Goal: Information Seeking & Learning: Learn about a topic

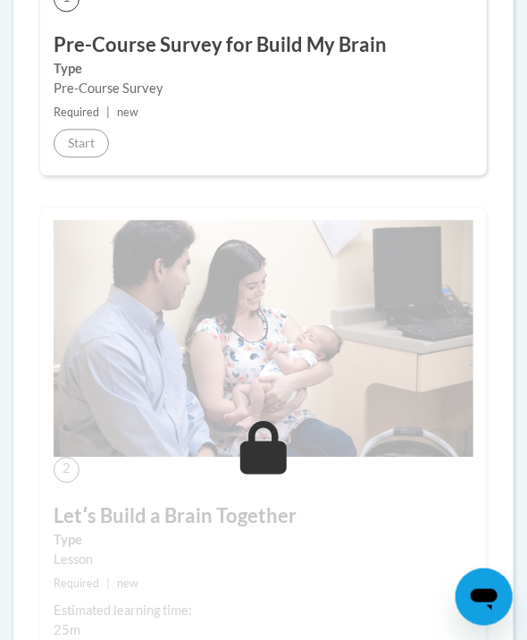
scroll to position [639, 0]
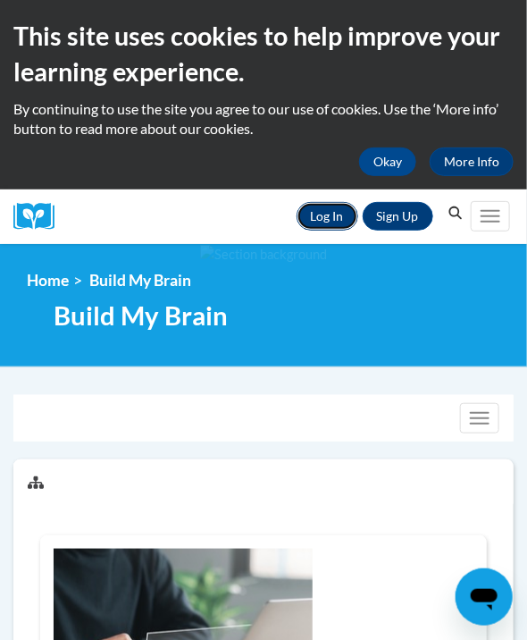
click at [345, 215] on link "Log In" at bounding box center [328, 216] width 62 height 29
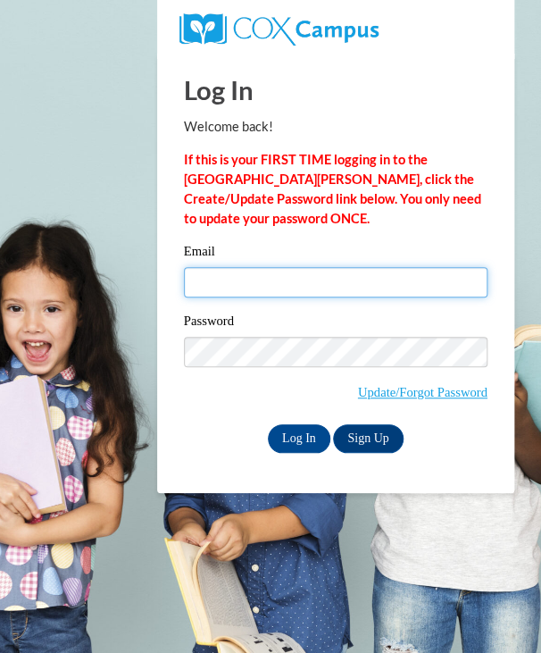
click at [272, 290] on input "Email" at bounding box center [336, 282] width 304 height 30
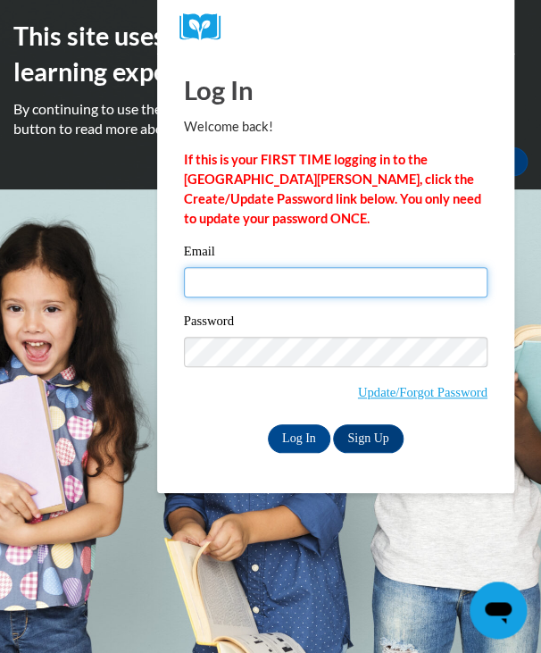
type input "smart_beez@yahoo.com"
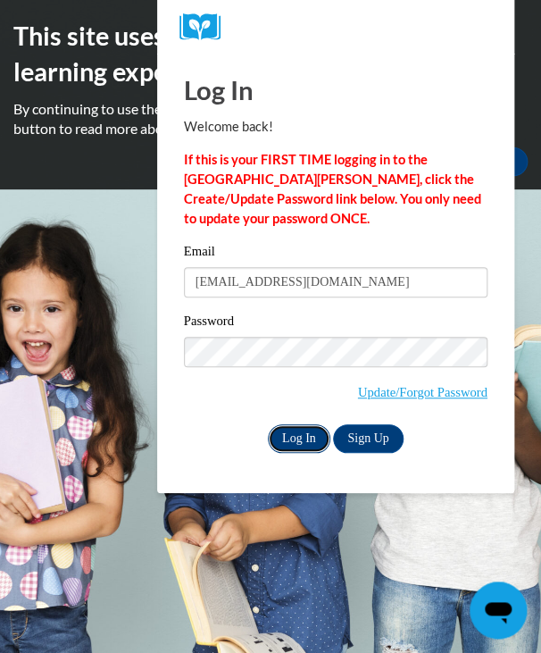
click at [306, 439] on input "Log In" at bounding box center [299, 438] width 63 height 29
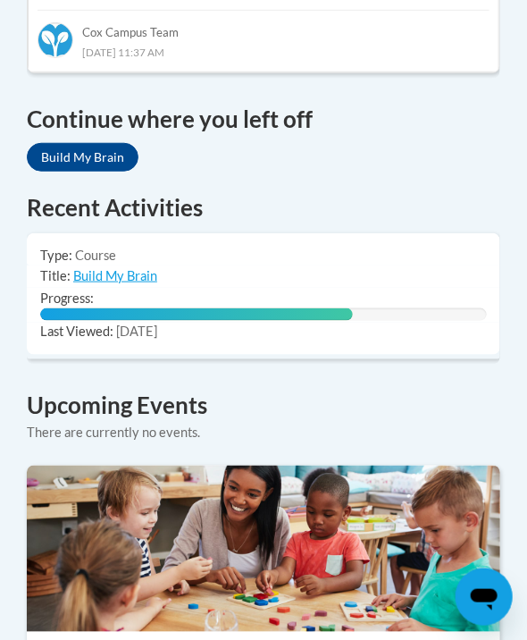
scroll to position [1530, 0]
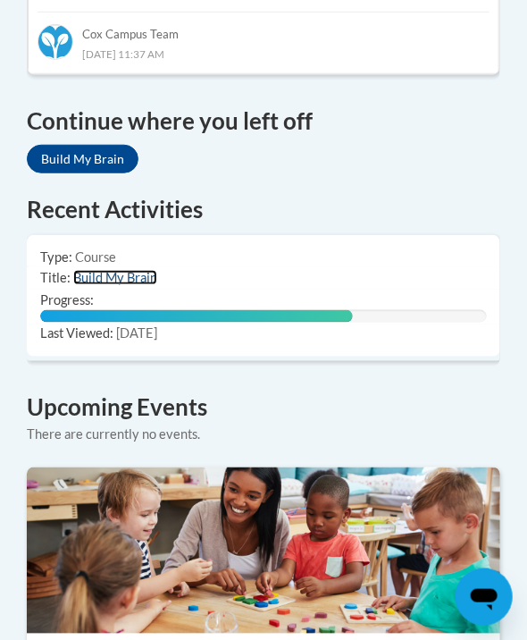
click at [96, 270] on link "Build My Brain" at bounding box center [115, 277] width 84 height 15
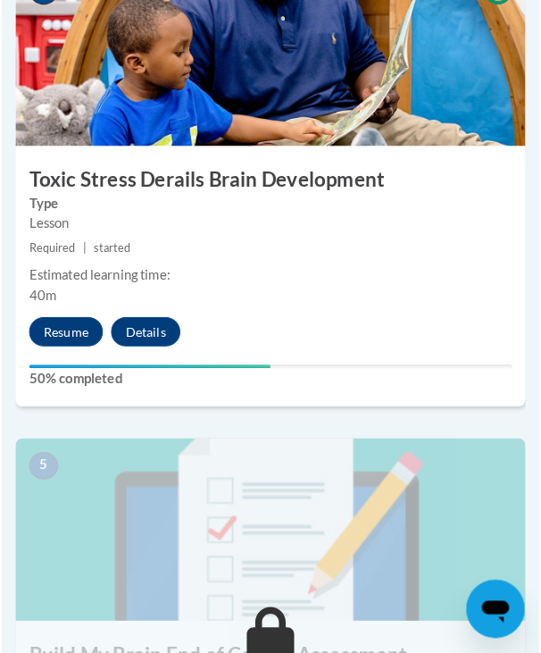
scroll to position [2030, 0]
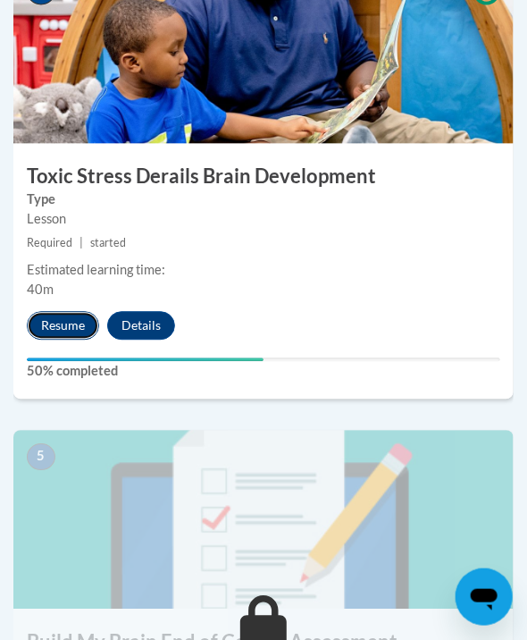
click at [57, 323] on button "Resume" at bounding box center [63, 325] width 72 height 29
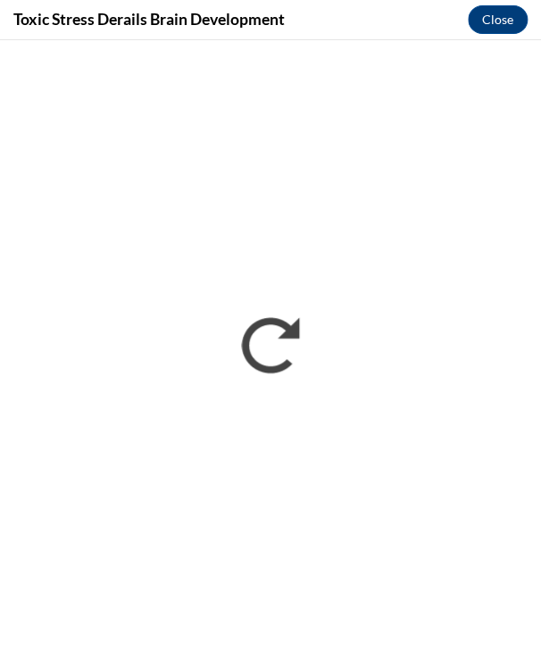
scroll to position [0, 0]
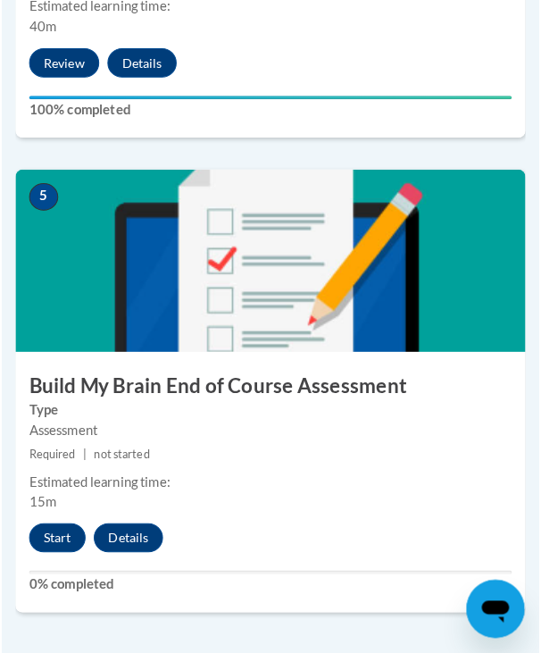
scroll to position [2295, 0]
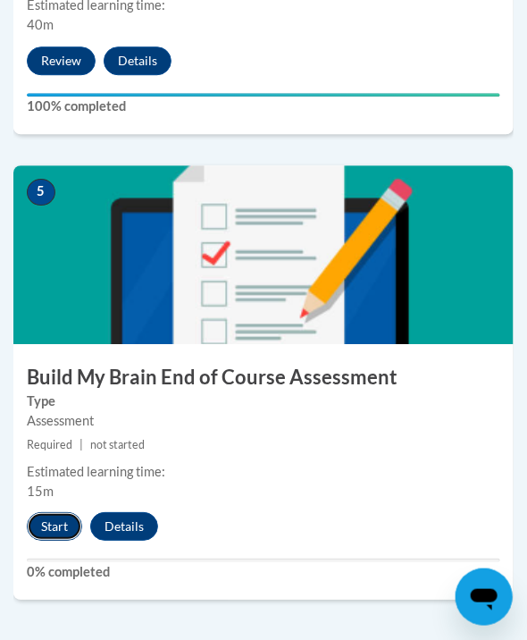
click at [50, 525] on button "Start" at bounding box center [54, 526] width 55 height 29
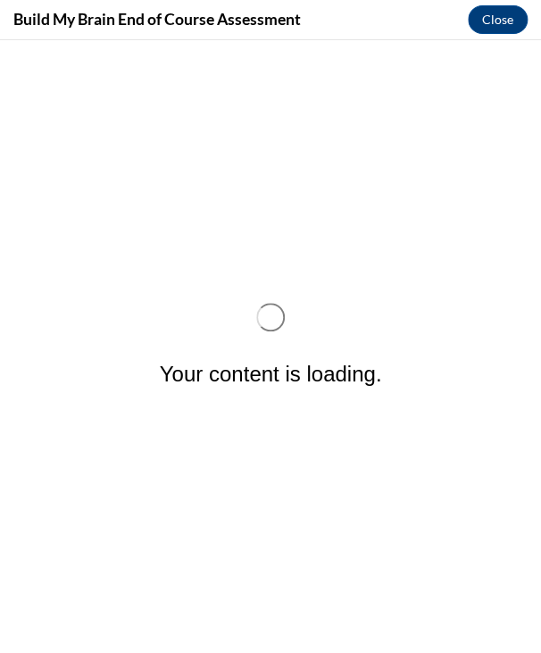
scroll to position [0, 0]
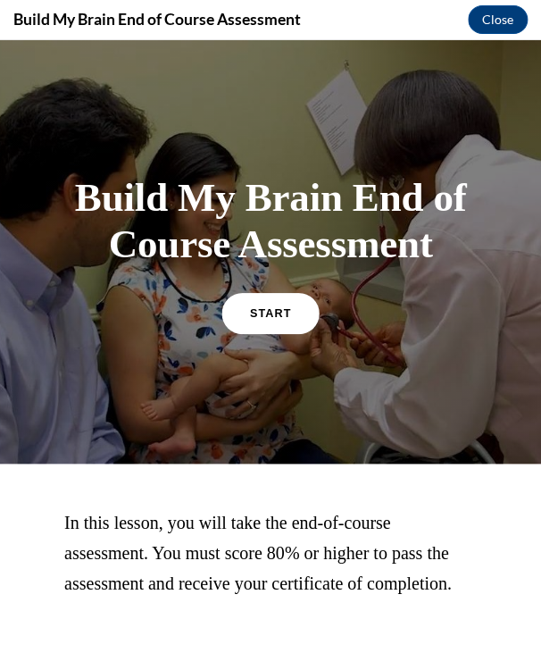
click at [257, 324] on link "START" at bounding box center [270, 312] width 97 height 41
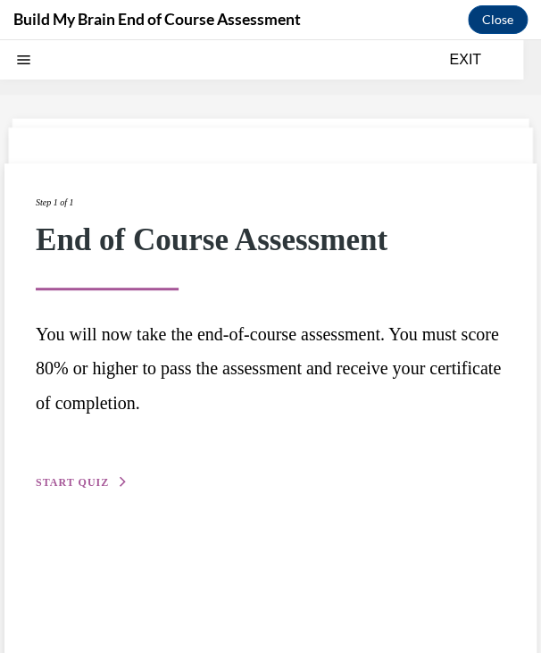
scroll to position [55, 0]
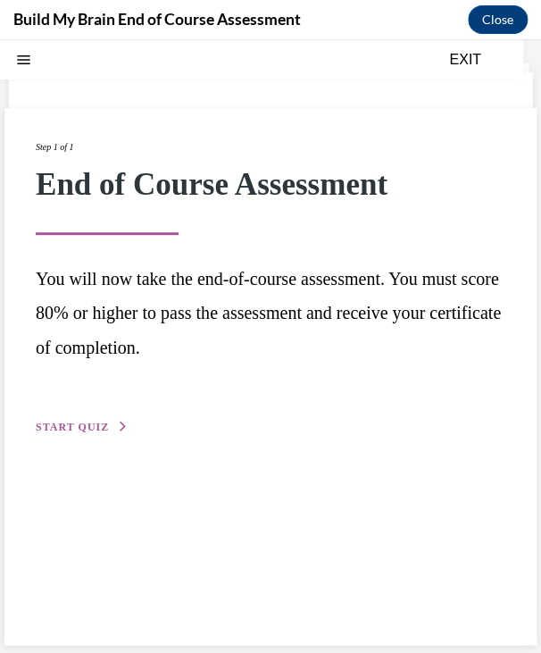
click at [86, 424] on span "START QUIZ" at bounding box center [72, 427] width 73 height 13
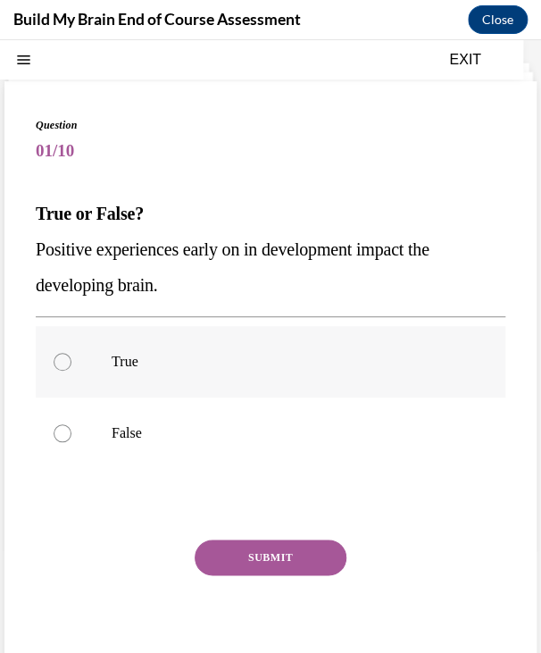
click at [120, 377] on label "True" at bounding box center [271, 361] width 470 height 71
click at [71, 371] on input "True" at bounding box center [63, 362] width 18 height 18
radio input "true"
click at [248, 557] on button "SUBMIT" at bounding box center [271, 558] width 152 height 36
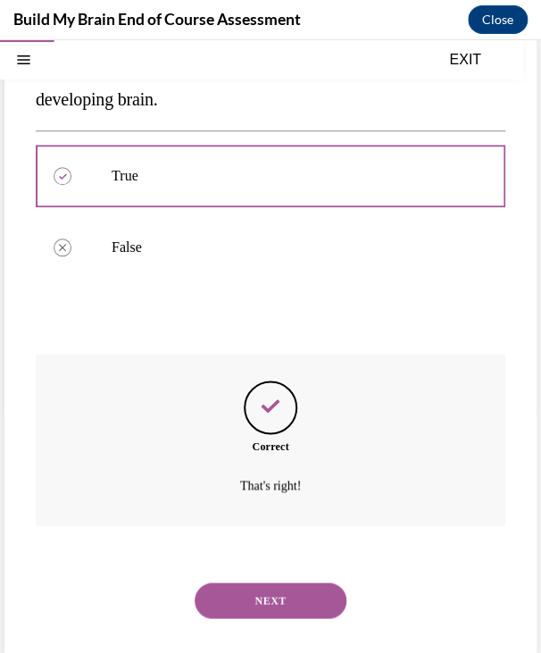
scroll to position [250, 0]
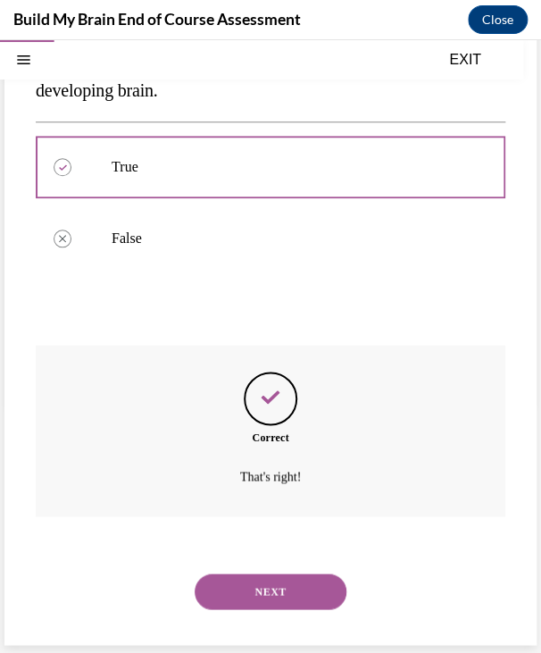
click at [274, 600] on button "NEXT" at bounding box center [271, 592] width 152 height 36
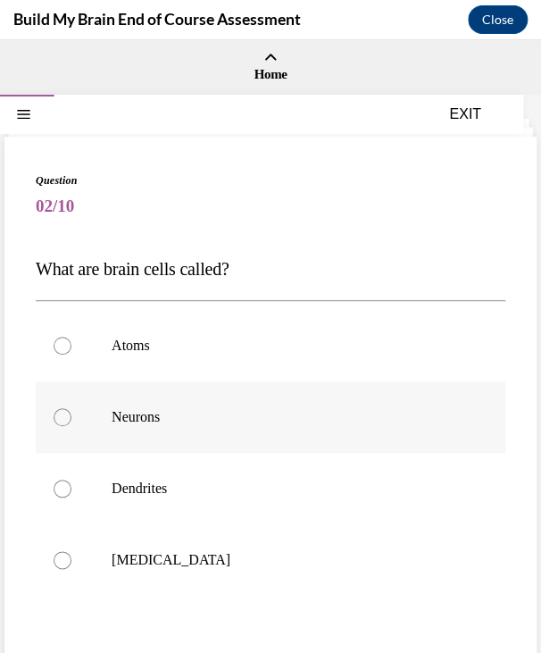
click at [184, 408] on p "Neurons" at bounding box center [286, 417] width 349 height 18
click at [71, 408] on input "Neurons" at bounding box center [63, 417] width 18 height 18
radio input "true"
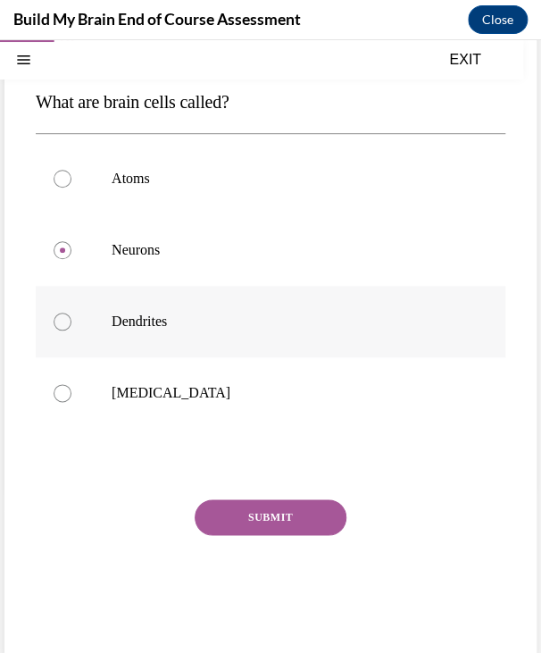
scroll to position [177, 0]
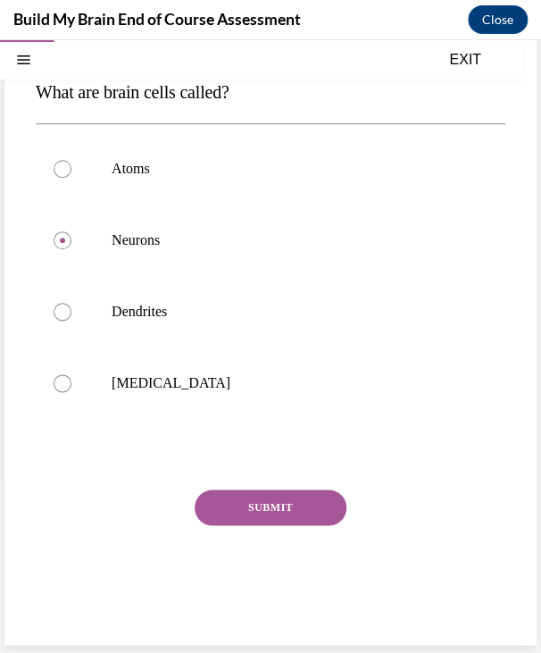
click at [281, 510] on button "SUBMIT" at bounding box center [271, 508] width 152 height 36
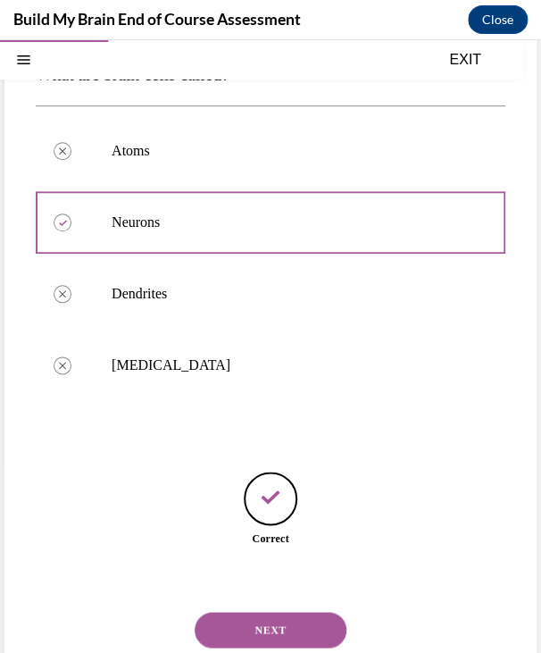
scroll to position [233, 0]
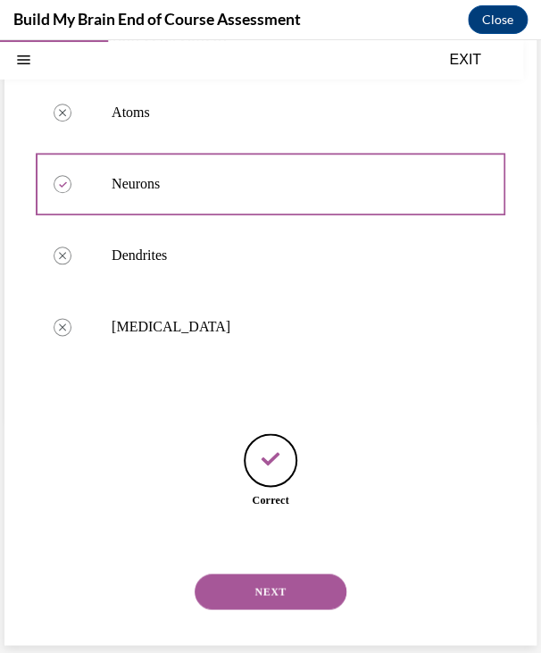
click at [254, 592] on button "NEXT" at bounding box center [271, 592] width 152 height 36
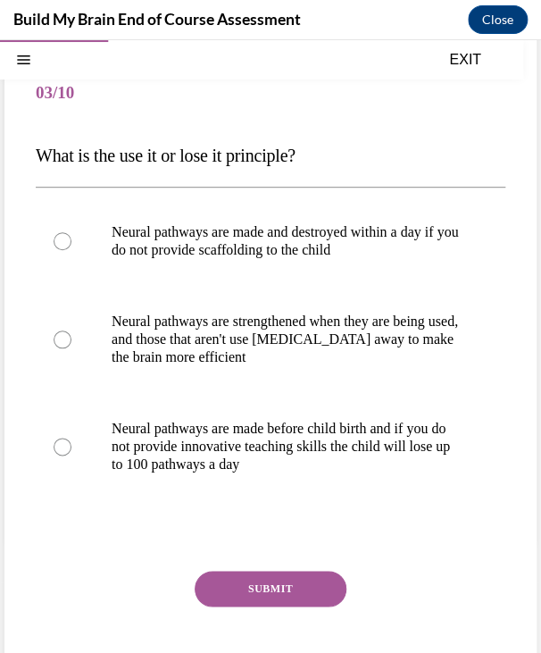
scroll to position [122, 0]
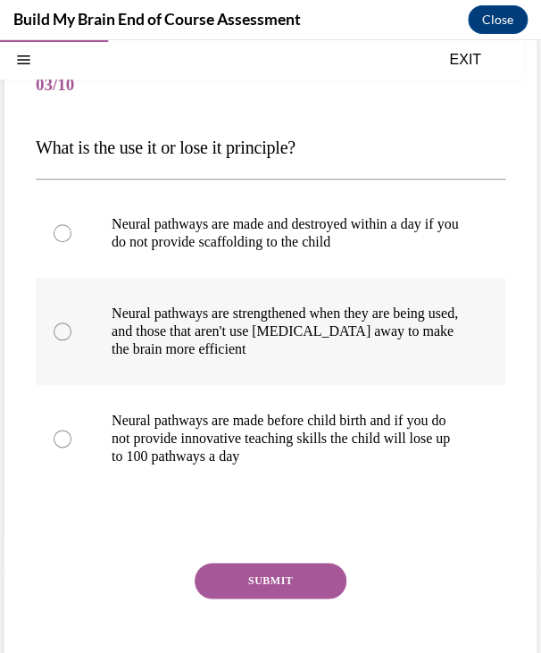
click at [228, 309] on p "Neural pathways are strengthened when they are being used, and those that aren'…" at bounding box center [286, 332] width 349 height 54
click at [71, 323] on input "Neural pathways are strengthened when they are being used, and those that aren'…" at bounding box center [63, 332] width 18 height 18
radio input "true"
click at [256, 442] on p "Neural pathways are made before child birth and if you do not provide innovativ…" at bounding box center [286, 439] width 349 height 54
click at [71, 442] on input "Neural pathways are made before child birth and if you do not provide innovativ…" at bounding box center [63, 439] width 18 height 18
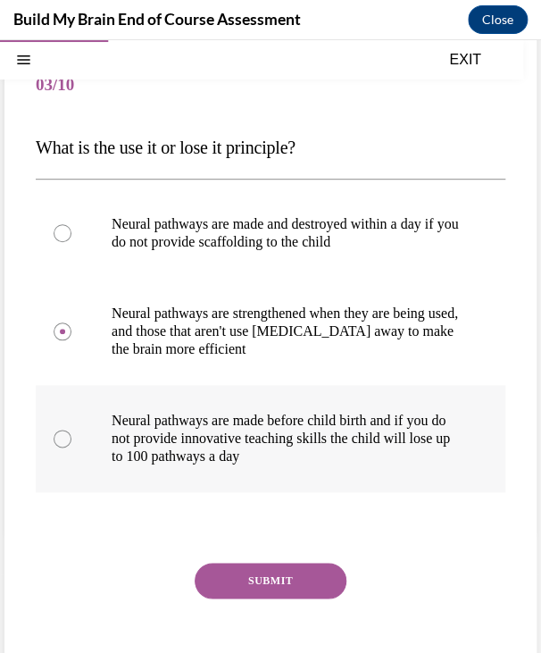
radio input "true"
click at [268, 581] on button "SUBMIT" at bounding box center [271, 581] width 152 height 36
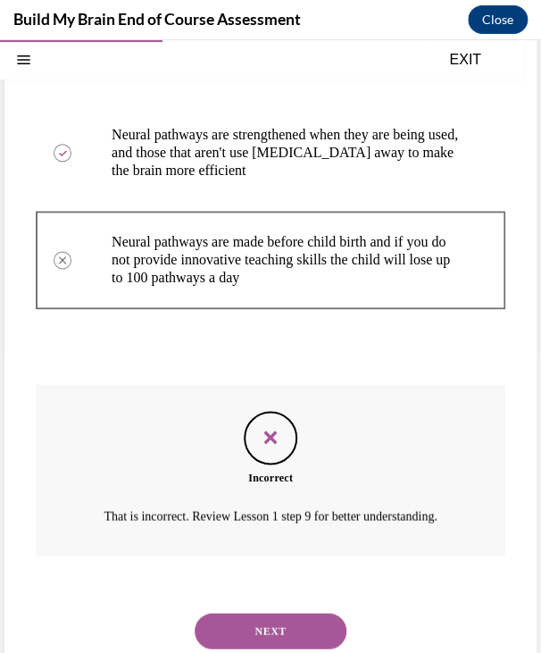
scroll to position [361, 0]
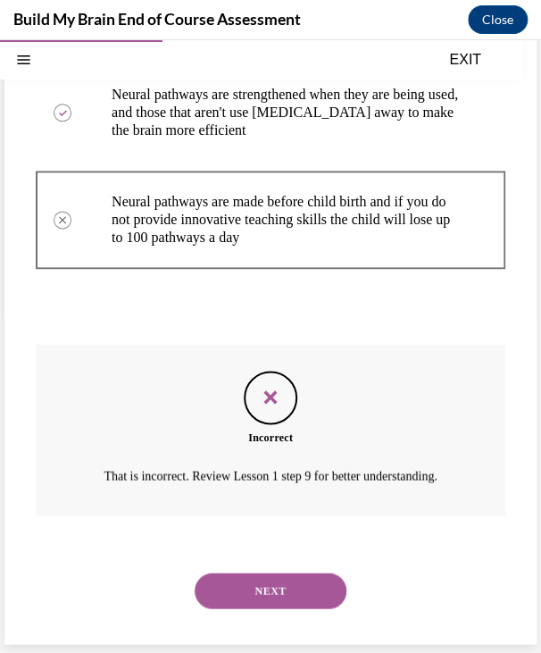
click at [281, 590] on button "NEXT" at bounding box center [271, 591] width 152 height 36
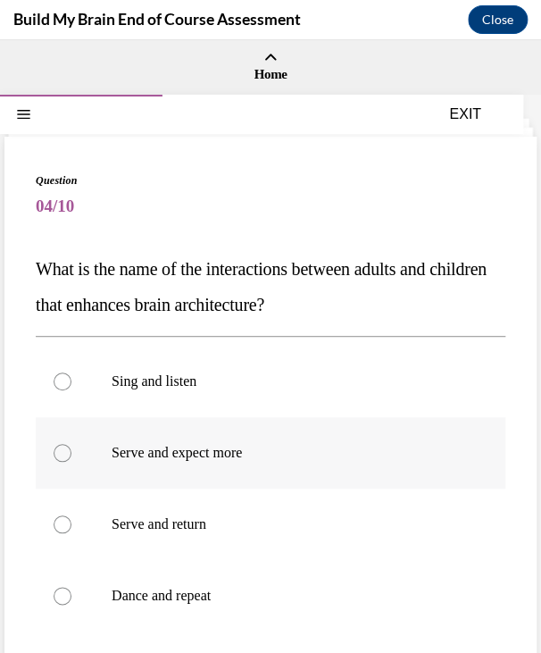
click at [382, 442] on label "Serve and expect more" at bounding box center [271, 452] width 470 height 71
click at [71, 444] on input "Serve and expect more" at bounding box center [63, 453] width 18 height 18
radio input "true"
click at [289, 533] on p "Serve and return" at bounding box center [286, 525] width 349 height 18
click at [71, 533] on input "Serve and return" at bounding box center [63, 525] width 18 height 18
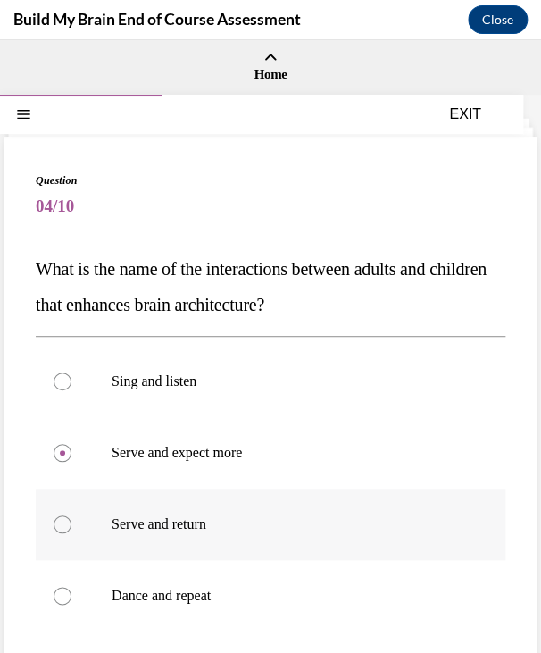
radio input "true"
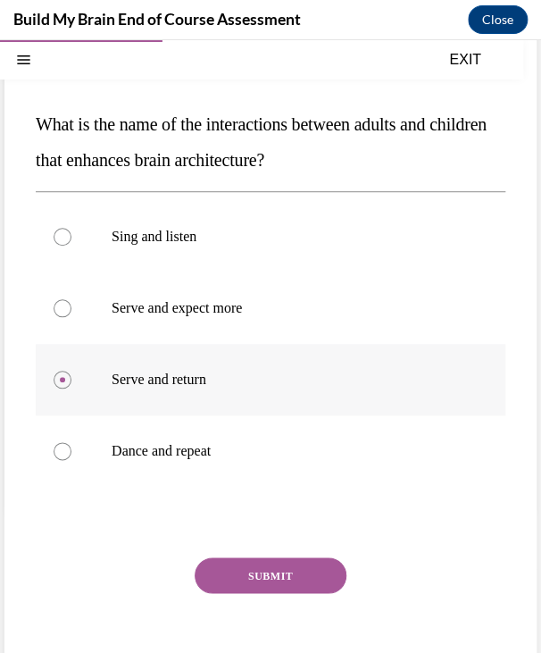
scroll to position [213, 0]
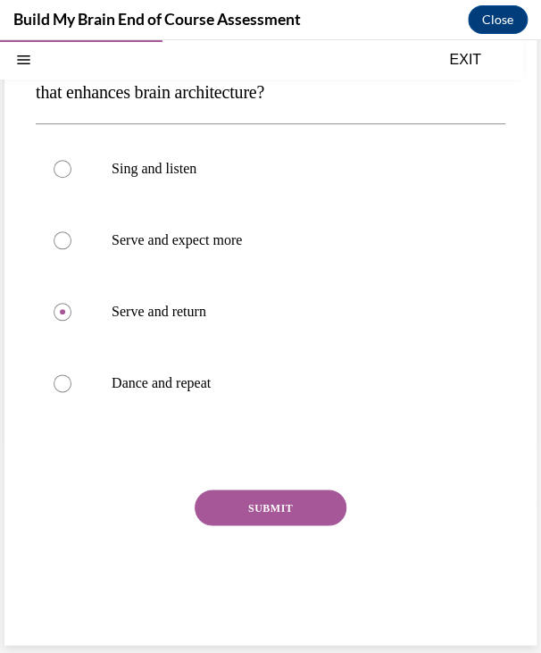
click at [250, 505] on button "SUBMIT" at bounding box center [271, 508] width 152 height 36
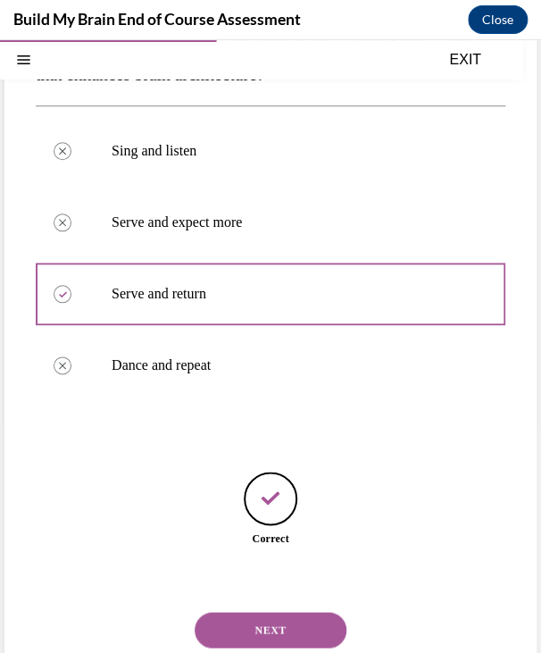
scroll to position [269, 0]
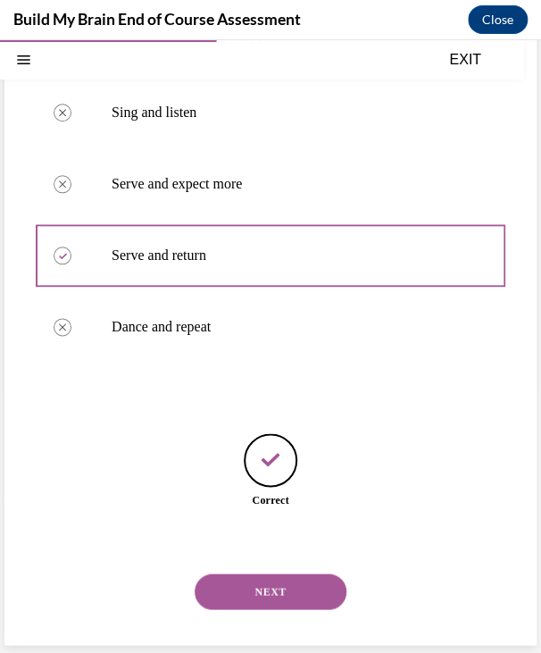
click at [273, 597] on button "NEXT" at bounding box center [271, 592] width 152 height 36
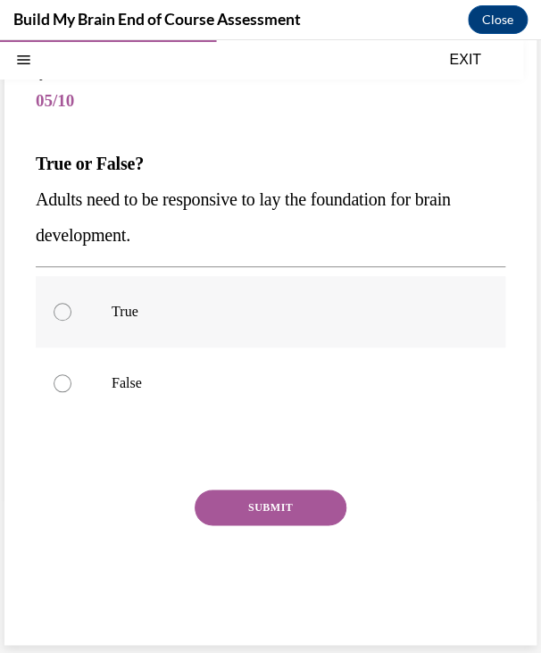
click at [148, 300] on label "True" at bounding box center [271, 311] width 470 height 71
click at [71, 303] on input "True" at bounding box center [63, 312] width 18 height 18
radio input "true"
click at [290, 515] on button "SUBMIT" at bounding box center [271, 508] width 152 height 36
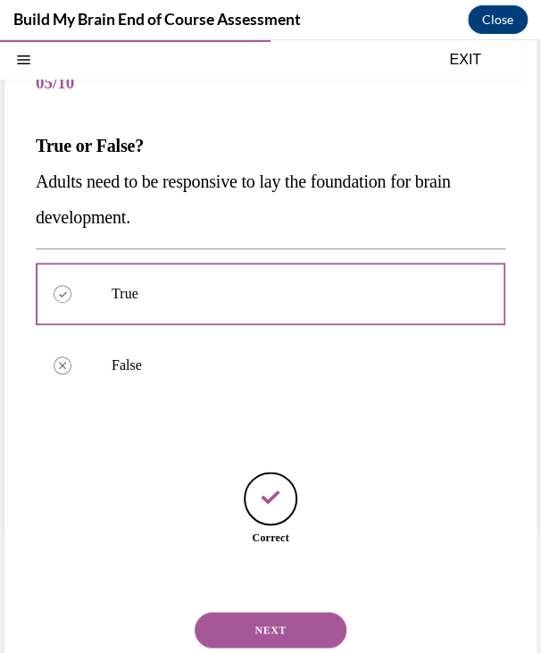
scroll to position [162, 0]
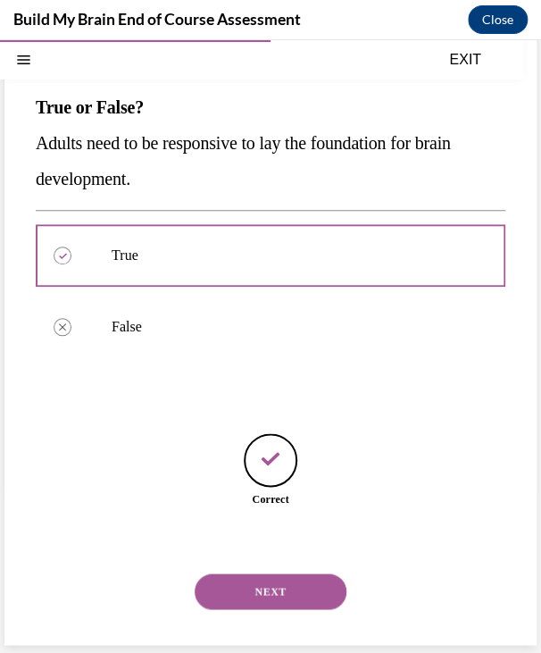
click at [270, 594] on button "NEXT" at bounding box center [271, 592] width 152 height 36
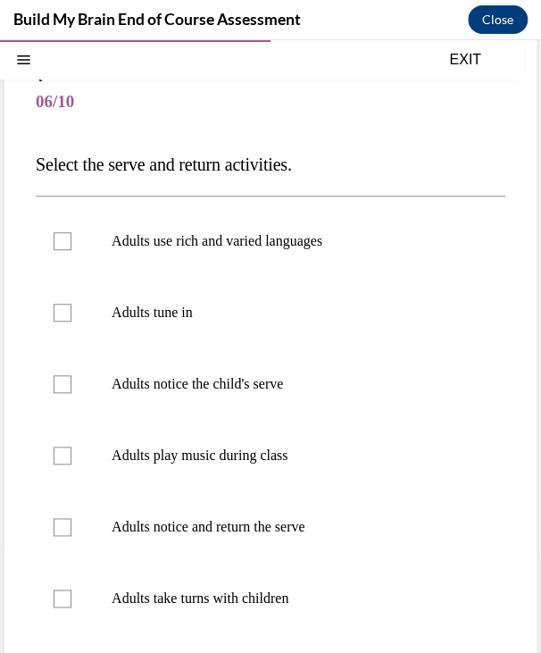
scroll to position [105, 0]
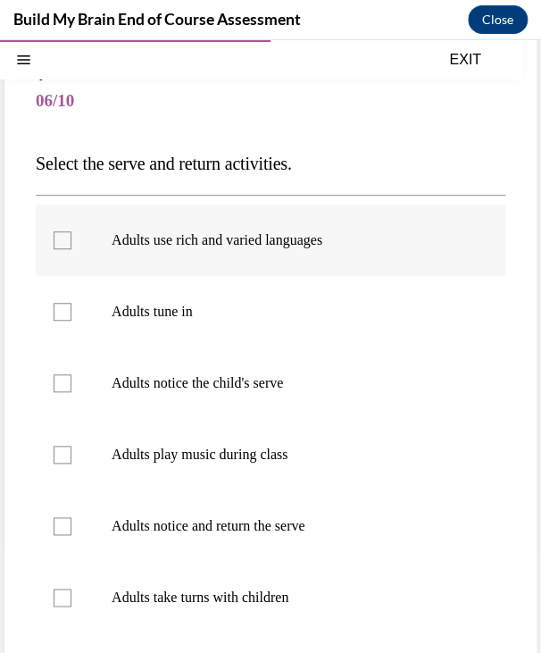
click at [181, 262] on label "Adults use rich and varied languages" at bounding box center [271, 240] width 470 height 71
click at [71, 249] on input "Adults use rich and varied languages" at bounding box center [63, 240] width 18 height 18
checkbox input "true"
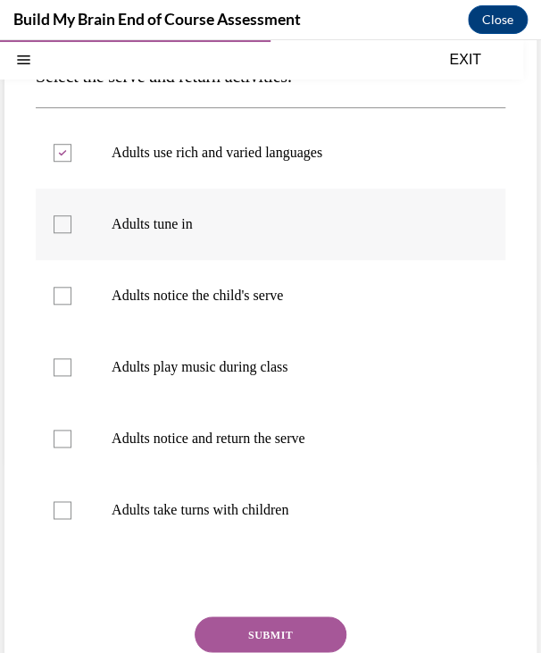
scroll to position [191, 0]
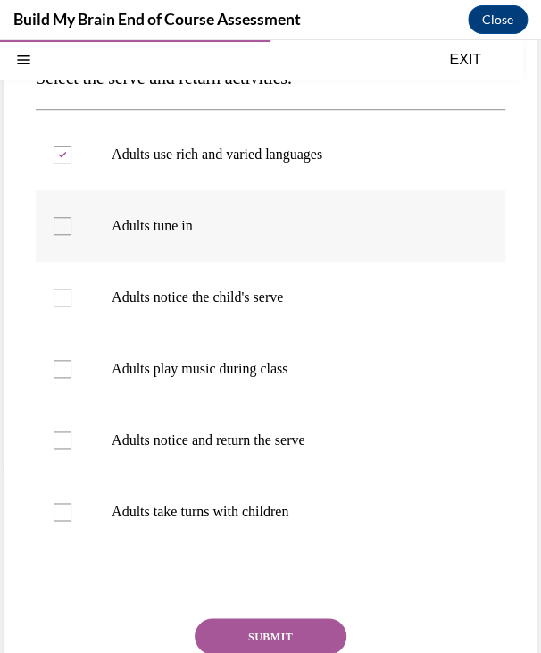
click at [234, 212] on label "Adults tune in" at bounding box center [271, 225] width 470 height 71
click at [71, 217] on input "Adults tune in" at bounding box center [63, 226] width 18 height 18
checkbox input "true"
click at [250, 523] on label "Adults take turns with children" at bounding box center [271, 511] width 470 height 71
click at [71, 521] on input "Adults take turns with children" at bounding box center [63, 512] width 18 height 18
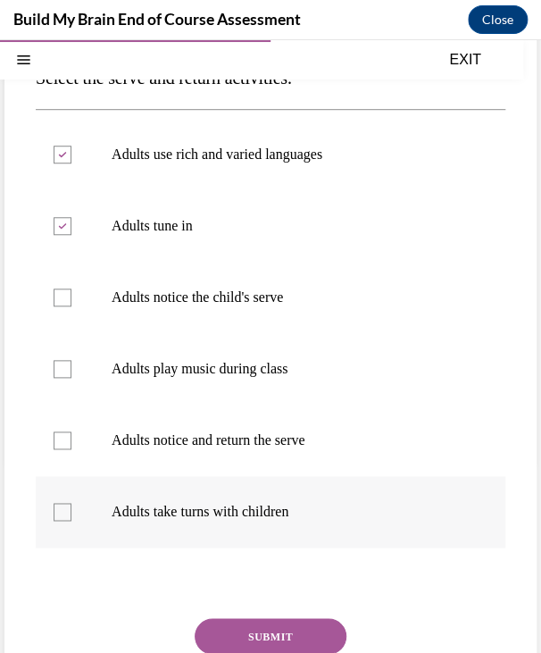
checkbox input "true"
click at [256, 449] on p "Adults notice and return the serve" at bounding box center [286, 441] width 349 height 18
click at [71, 449] on input "Adults notice and return the serve" at bounding box center [63, 441] width 18 height 18
checkbox input "true"
click at [168, 302] on p "Adults notice the child's serve" at bounding box center [286, 298] width 349 height 18
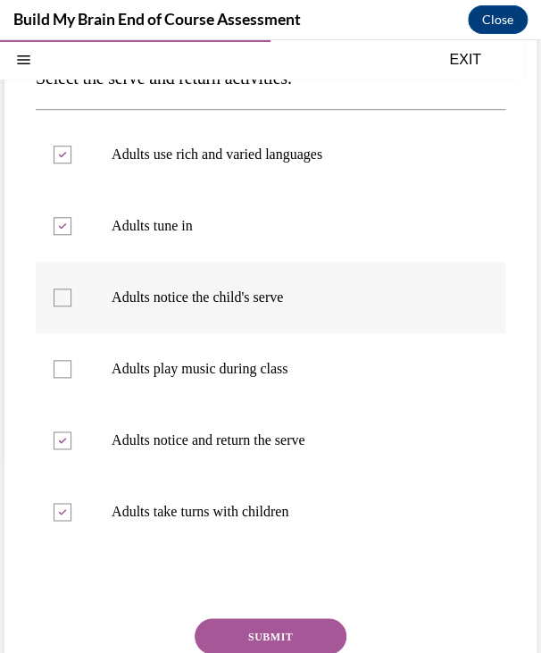
click at [71, 302] on input "Adults notice the child's serve" at bounding box center [63, 298] width 18 height 18
checkbox input "true"
click at [284, 632] on button "SUBMIT" at bounding box center [271, 636] width 152 height 36
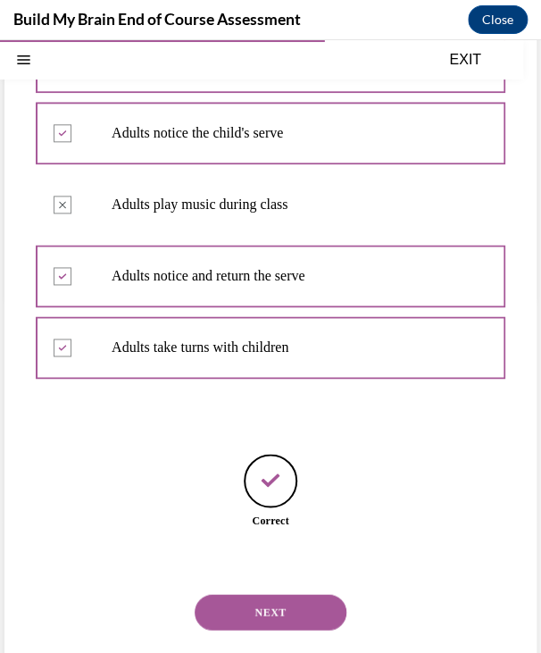
scroll to position [376, 0]
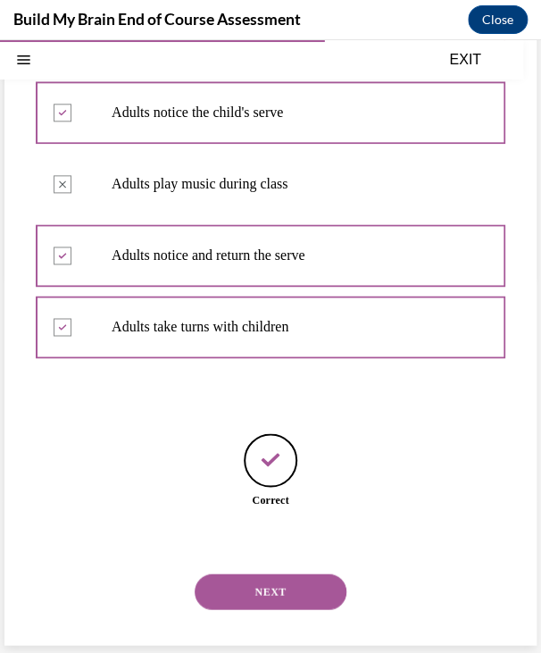
click at [257, 592] on button "NEXT" at bounding box center [271, 592] width 152 height 36
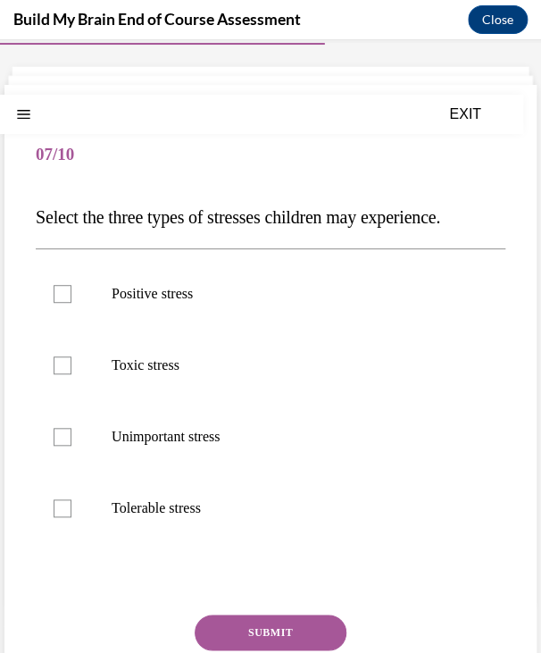
scroll to position [45, 0]
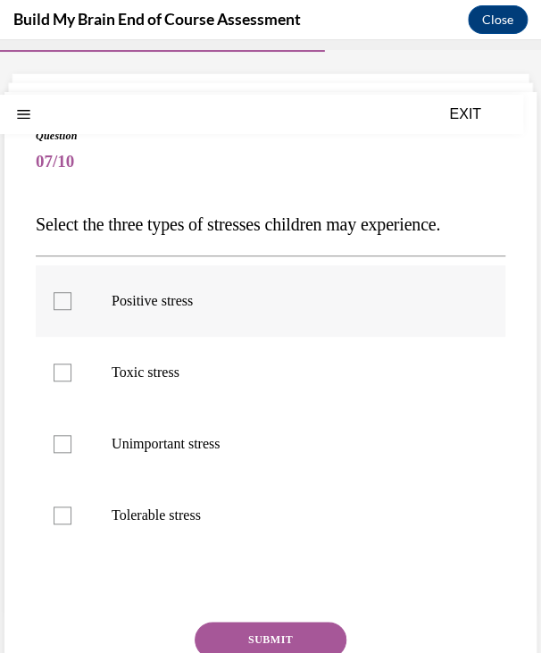
click at [276, 301] on p "Positive stress" at bounding box center [286, 301] width 349 height 18
click at [71, 301] on input "Positive stress" at bounding box center [63, 301] width 18 height 18
checkbox input "true"
click at [301, 360] on label "Toxic stress" at bounding box center [271, 372] width 470 height 71
click at [71, 364] on input "Toxic stress" at bounding box center [63, 373] width 18 height 18
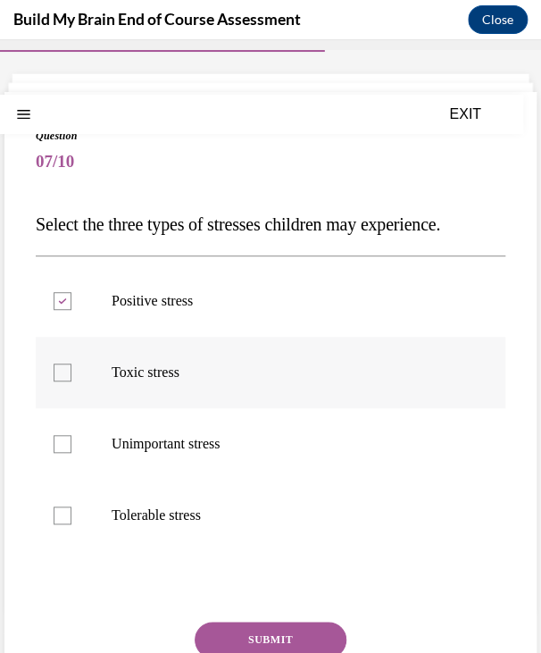
checkbox input "true"
click at [306, 515] on p "Tolerable stress" at bounding box center [286, 516] width 349 height 18
click at [71, 515] on input "Tolerable stress" at bounding box center [63, 516] width 18 height 18
checkbox input "true"
click at [269, 633] on button "SUBMIT" at bounding box center [271, 640] width 152 height 36
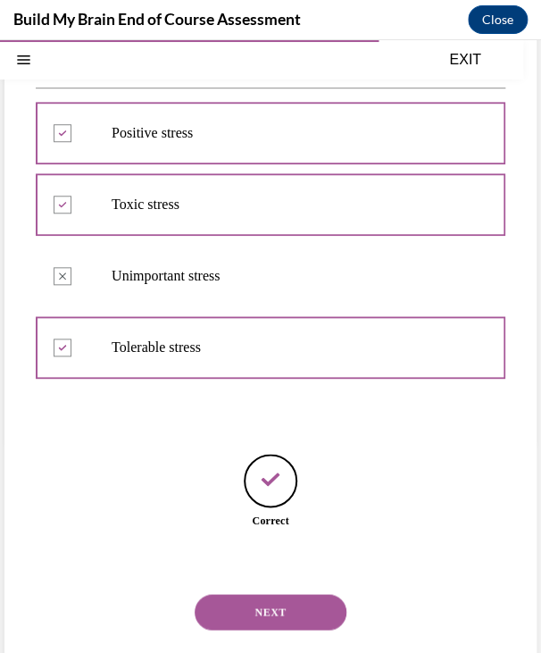
scroll to position [233, 0]
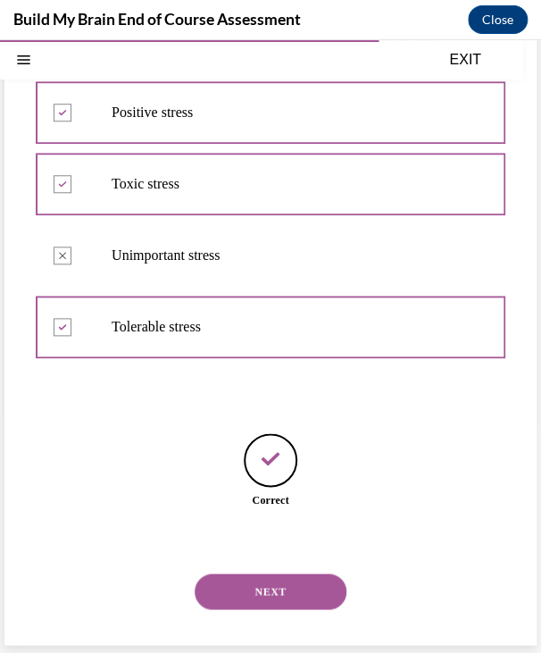
click at [290, 600] on button "NEXT" at bounding box center [271, 592] width 152 height 36
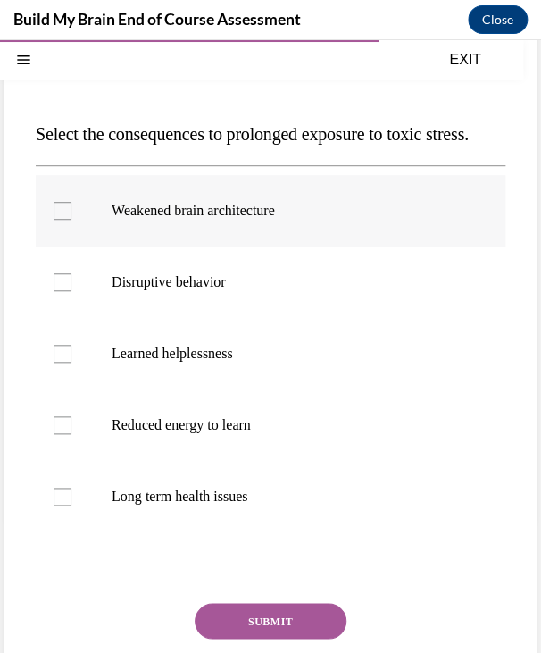
scroll to position [129, 0]
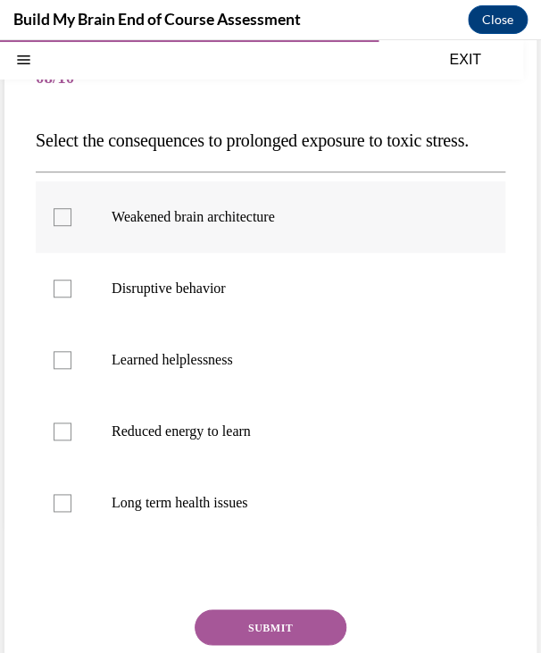
click at [264, 253] on label "Weakened brain architecture" at bounding box center [271, 216] width 470 height 71
click at [71, 226] on input "Weakened brain architecture" at bounding box center [63, 217] width 18 height 18
checkbox input "true"
click at [251, 298] on p "Disruptive behavior" at bounding box center [286, 289] width 349 height 18
click at [71, 298] on input "Disruptive behavior" at bounding box center [63, 289] width 18 height 18
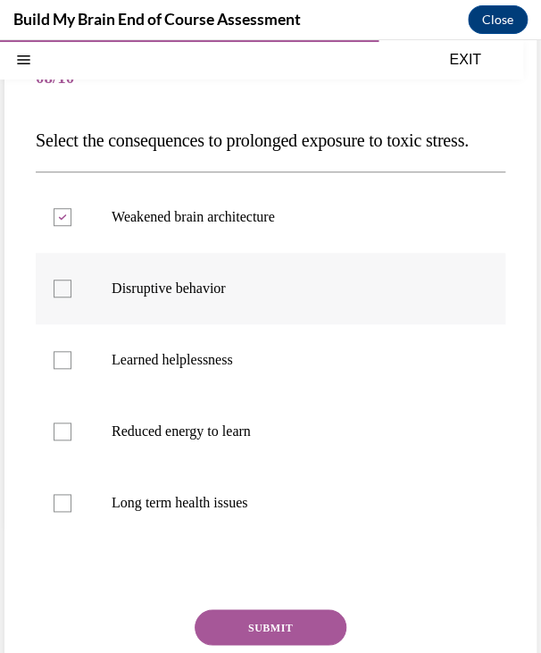
checkbox input "true"
click at [260, 385] on label "Learned helplessness" at bounding box center [271, 359] width 470 height 71
click at [71, 369] on input "Learned helplessness" at bounding box center [63, 360] width 18 height 18
checkbox input "true"
click at [247, 441] on p "Reduced energy to learn" at bounding box center [286, 432] width 349 height 18
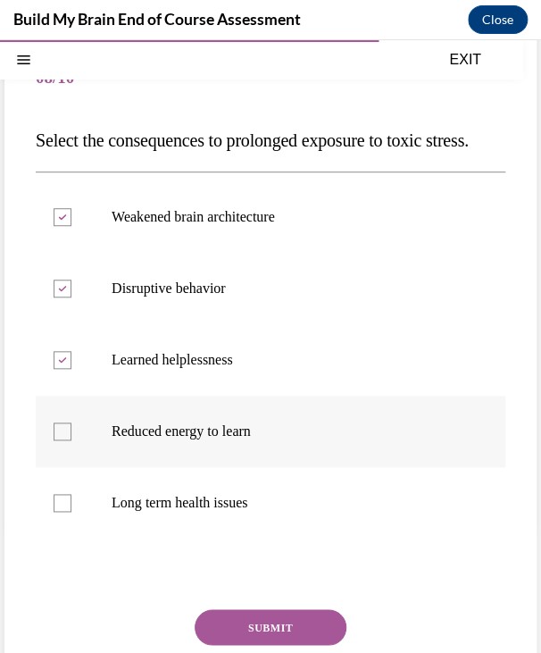
click at [71, 441] on input "Reduced energy to learn" at bounding box center [63, 432] width 18 height 18
checkbox input "true"
click at [231, 512] on p "Long term health issues" at bounding box center [286, 503] width 349 height 18
click at [71, 512] on input "Long term health issues" at bounding box center [63, 503] width 18 height 18
checkbox input "true"
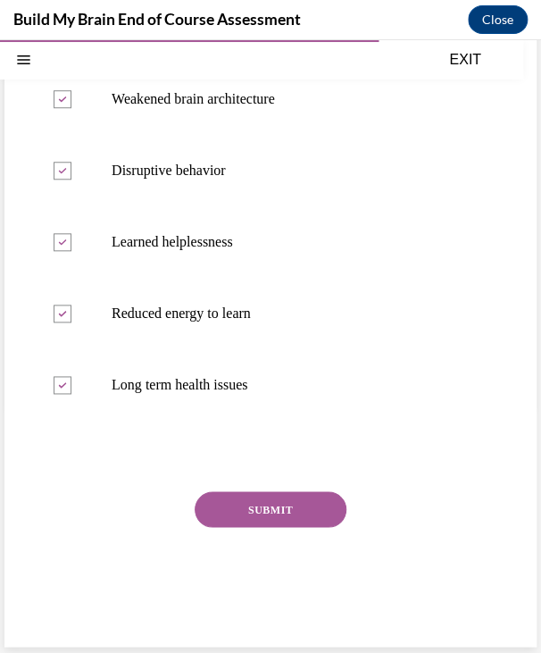
click at [262, 527] on button "SUBMIT" at bounding box center [271, 509] width 152 height 36
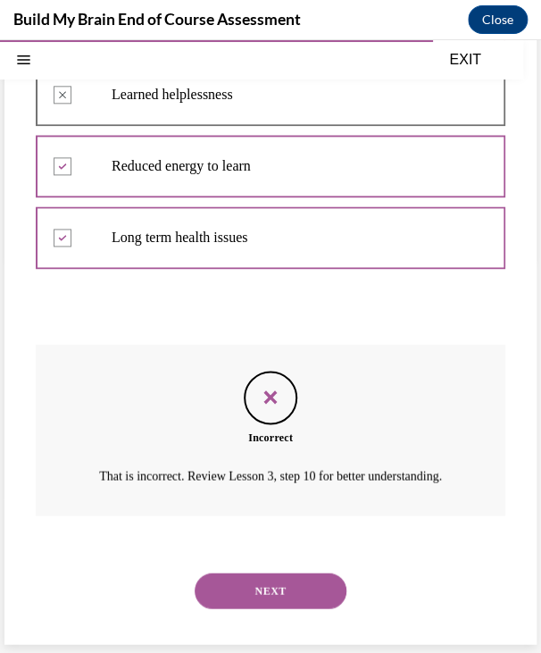
scroll to position [450, 0]
click at [266, 604] on button "NEXT" at bounding box center [271, 591] width 152 height 36
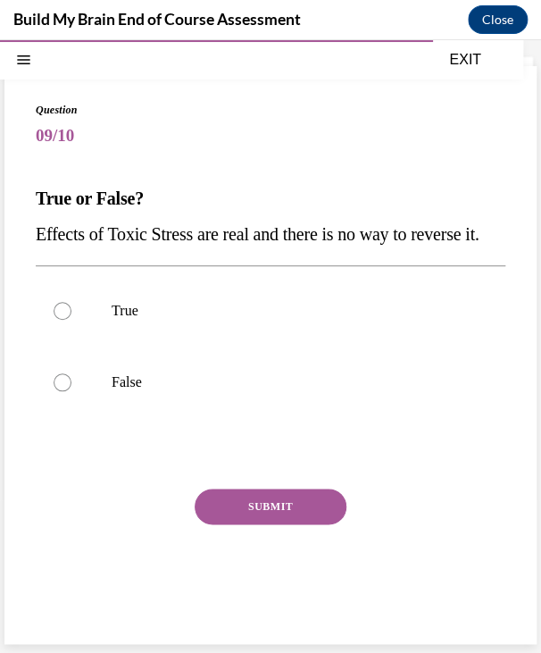
scroll to position [105, 0]
click at [157, 320] on p "True" at bounding box center [286, 311] width 349 height 18
click at [71, 320] on input "True" at bounding box center [63, 311] width 18 height 18
radio input "true"
click at [290, 504] on button "SUBMIT" at bounding box center [271, 507] width 152 height 36
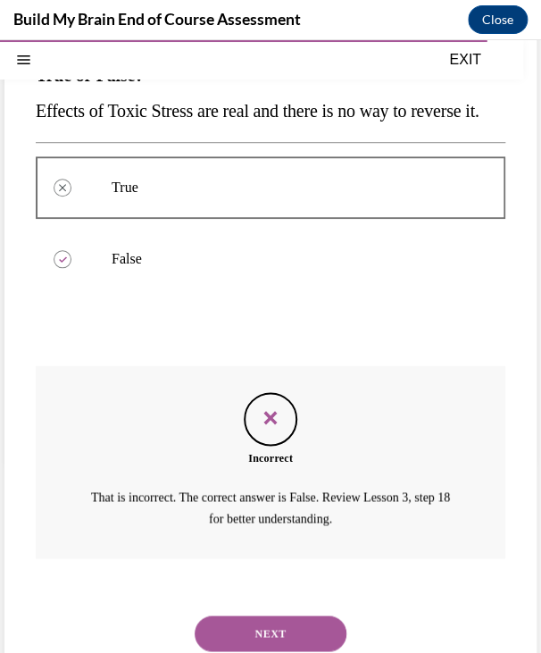
scroll to position [272, 0]
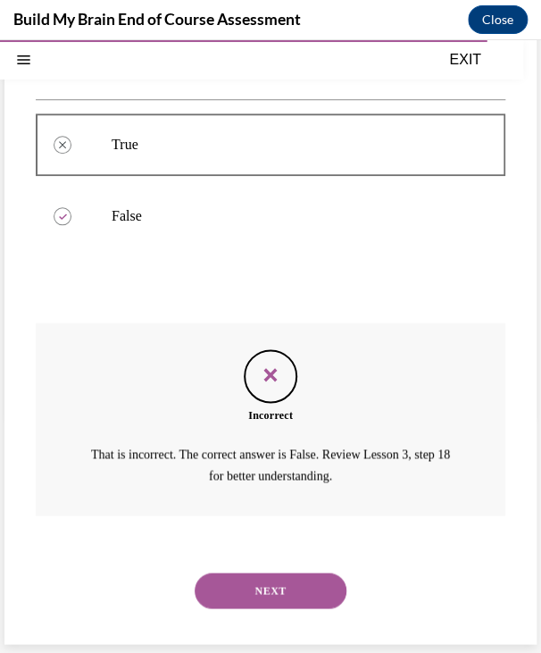
click at [244, 589] on button "NEXT" at bounding box center [271, 591] width 152 height 36
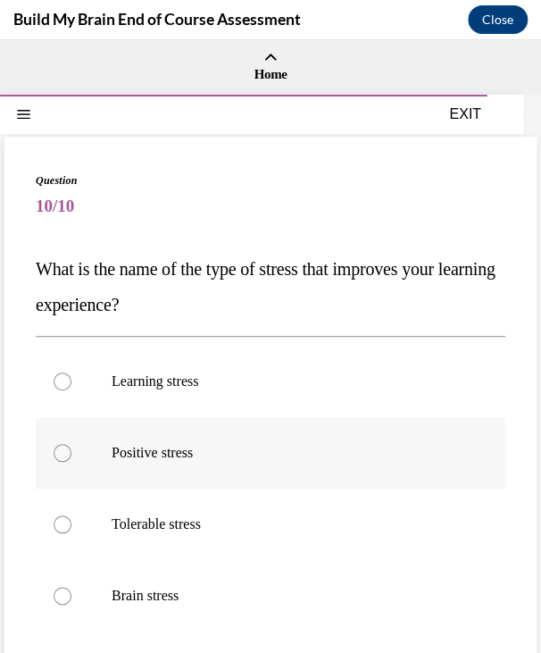
click at [308, 444] on p "Positive stress" at bounding box center [286, 453] width 349 height 18
click at [71, 444] on input "Positive stress" at bounding box center [63, 453] width 18 height 18
radio input "true"
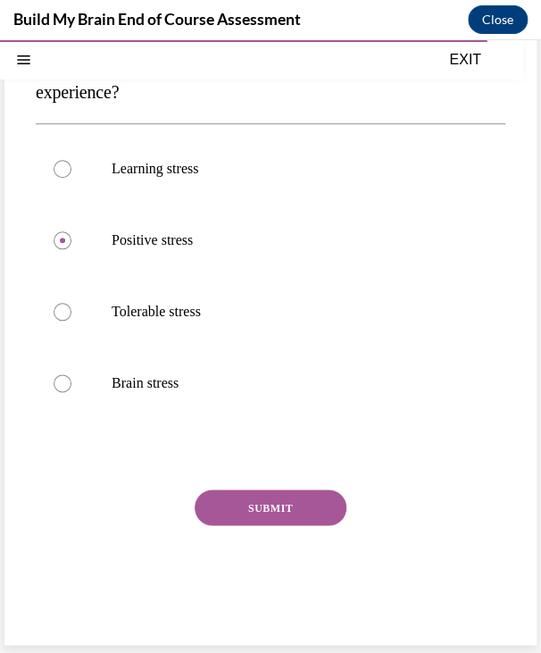
click at [290, 509] on button "SUBMIT" at bounding box center [271, 508] width 152 height 36
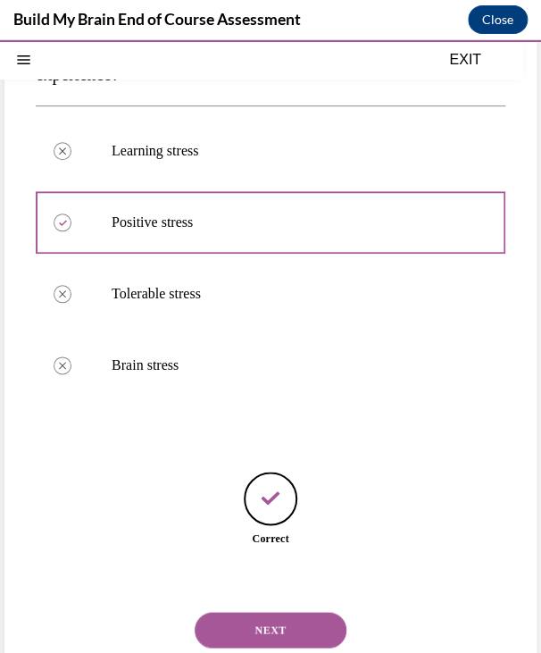
scroll to position [269, 0]
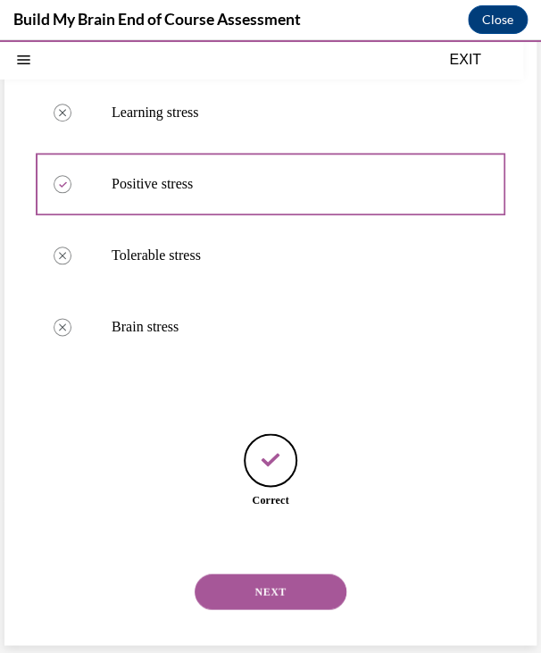
click at [264, 587] on button "NEXT" at bounding box center [271, 592] width 152 height 36
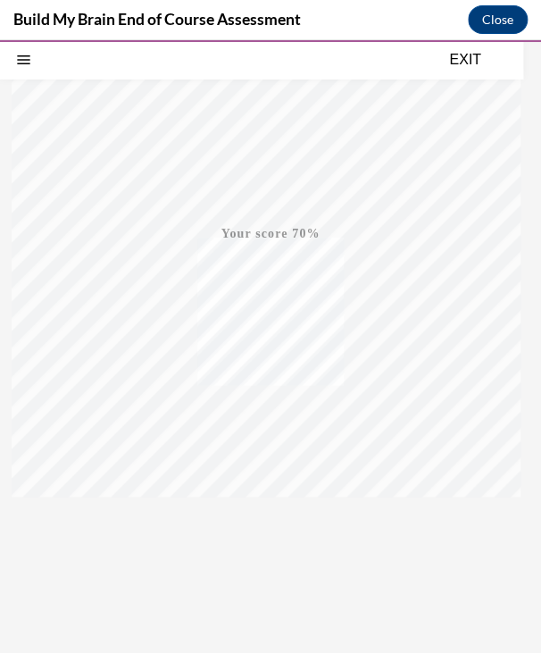
scroll to position [223, 0]
click at [262, 546] on icon "button" at bounding box center [270, 545] width 63 height 20
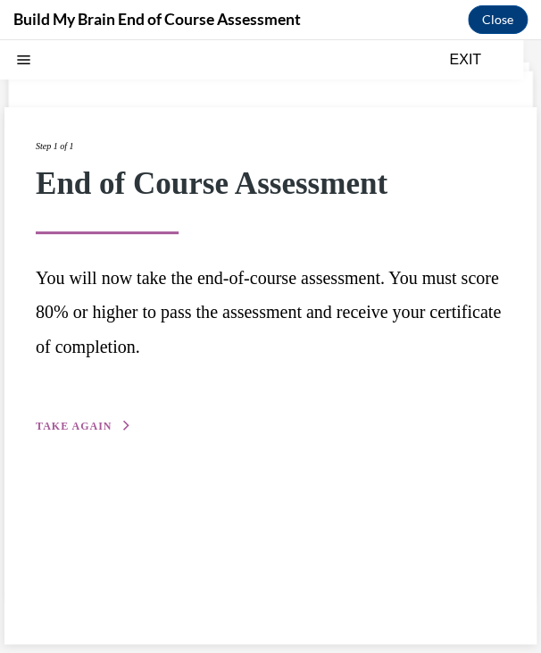
scroll to position [56, 0]
click at [88, 429] on span "TAKE AGAIN" at bounding box center [74, 426] width 76 height 13
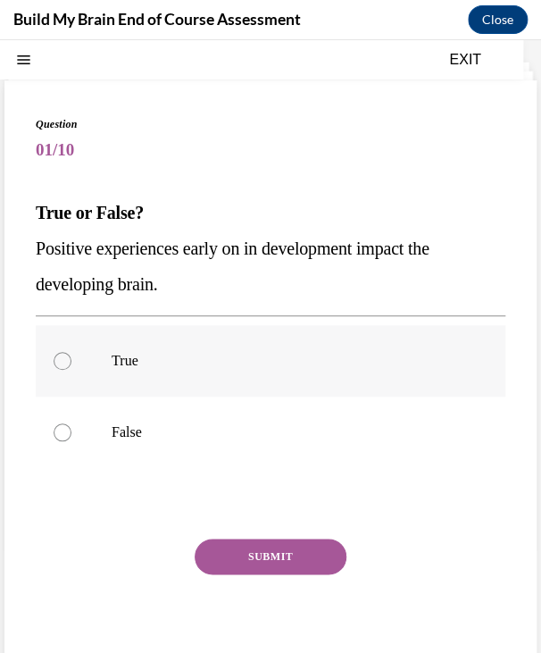
click at [91, 365] on label "True" at bounding box center [271, 360] width 470 height 71
click at [71, 365] on input "True" at bounding box center [63, 361] width 18 height 18
radio input "true"
click at [267, 549] on button "SUBMIT" at bounding box center [271, 557] width 152 height 36
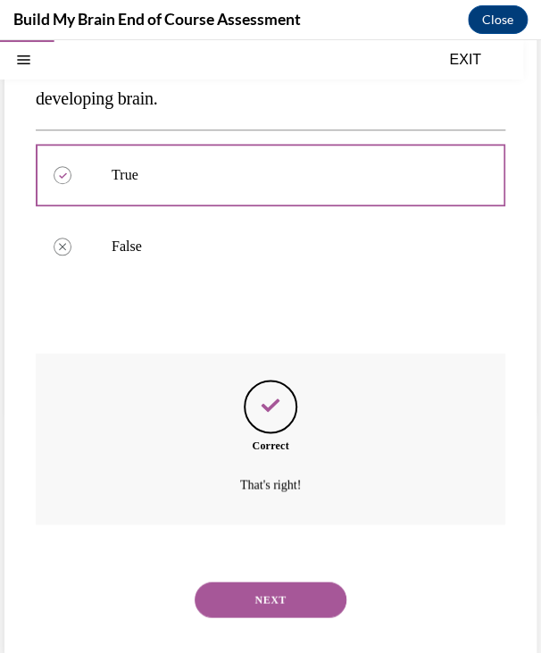
scroll to position [250, 0]
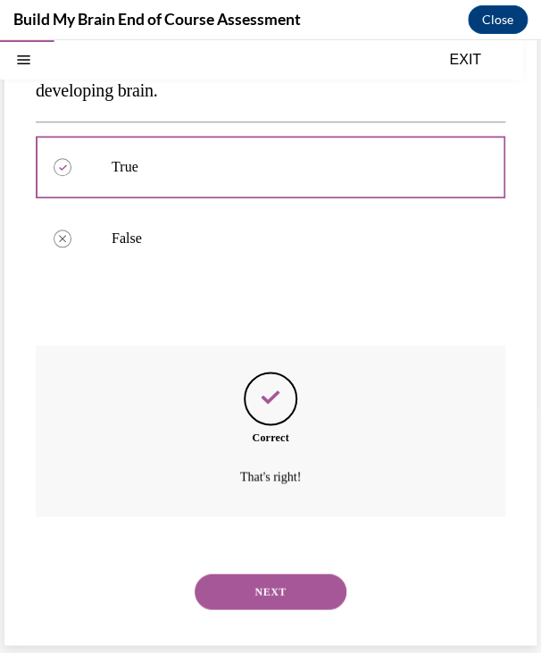
click at [264, 596] on button "NEXT" at bounding box center [271, 592] width 152 height 36
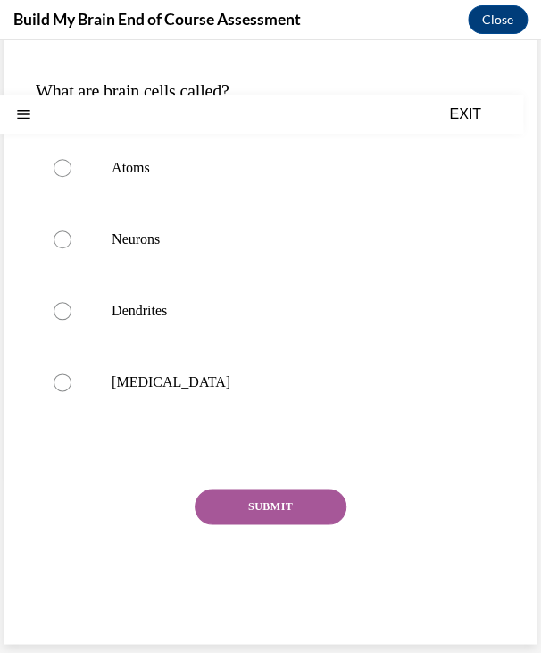
scroll to position [0, 0]
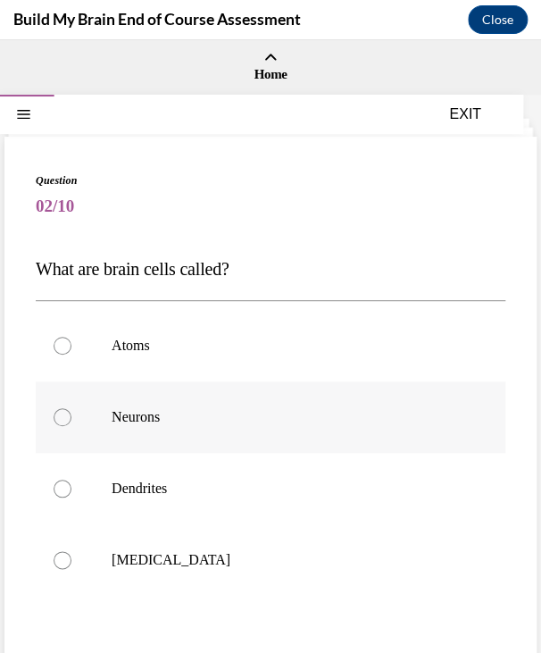
click at [150, 420] on p "Neurons" at bounding box center [286, 417] width 349 height 18
click at [71, 420] on input "Neurons" at bounding box center [63, 417] width 18 height 18
radio input "true"
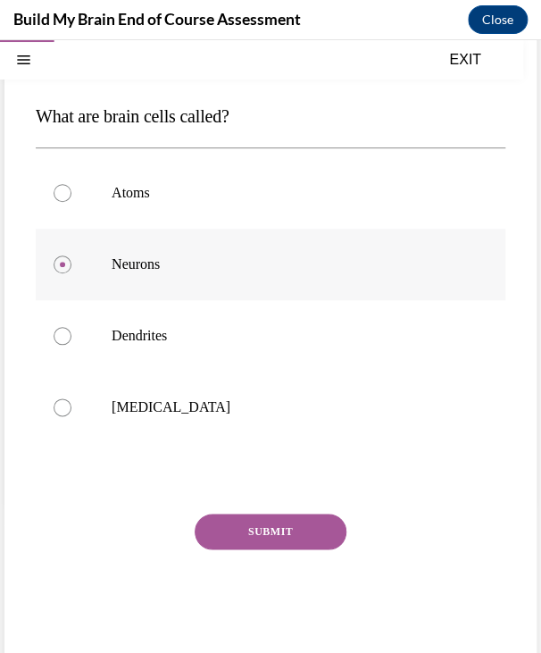
scroll to position [177, 0]
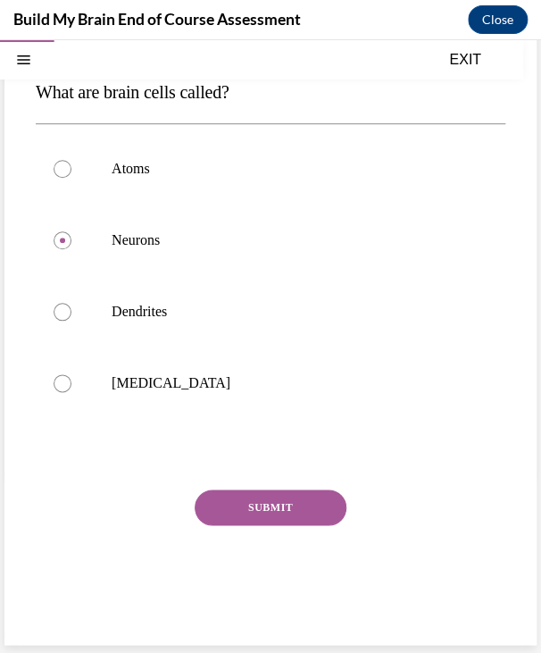
click at [292, 510] on button "SUBMIT" at bounding box center [271, 508] width 152 height 36
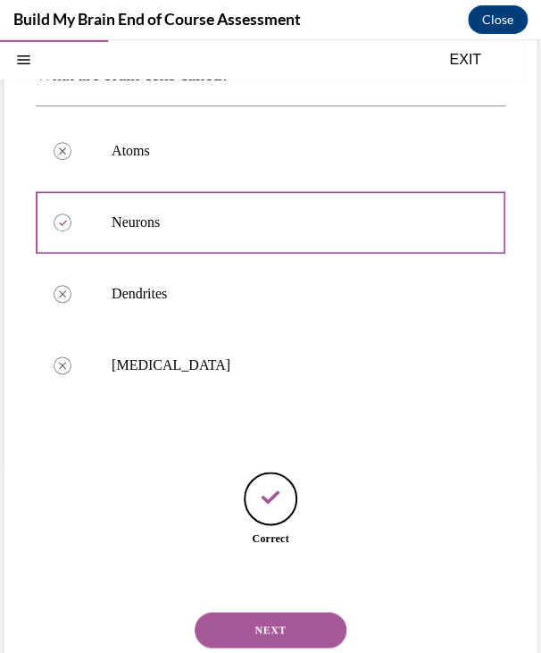
scroll to position [233, 0]
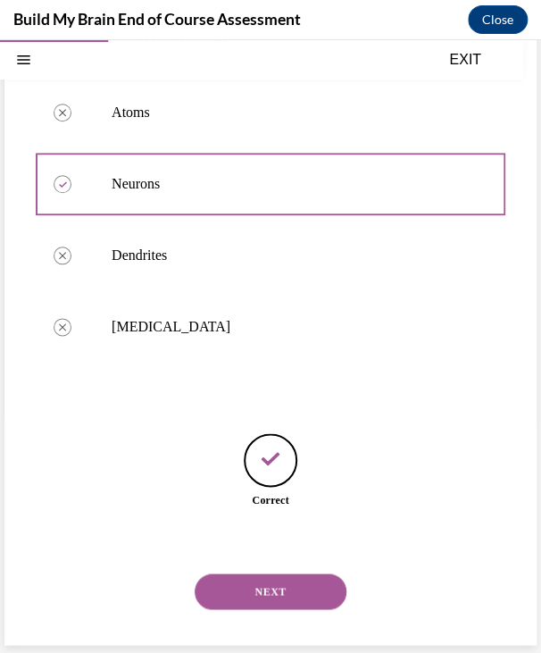
click at [276, 585] on button "NEXT" at bounding box center [271, 592] width 152 height 36
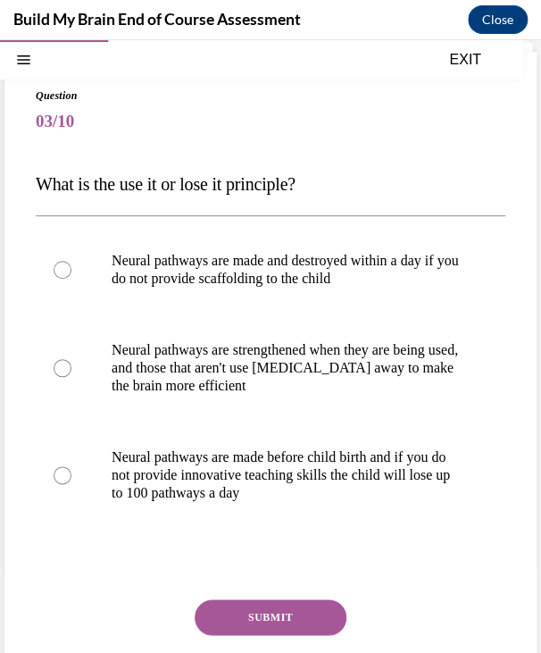
scroll to position [79, 0]
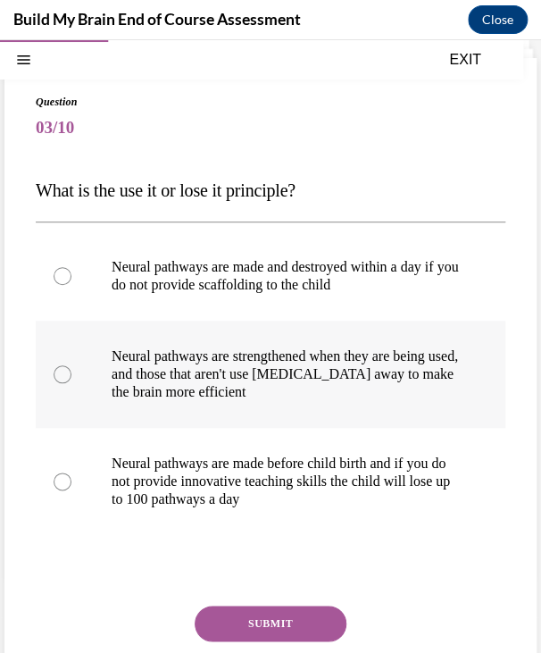
click at [180, 357] on p "Neural pathways are strengthened when they are being used, and those that aren'…" at bounding box center [286, 375] width 349 height 54
click at [71, 365] on input "Neural pathways are strengthened when they are being used, and those that aren'…" at bounding box center [63, 374] width 18 height 18
radio input "true"
click at [304, 627] on button "SUBMIT" at bounding box center [271, 624] width 152 height 36
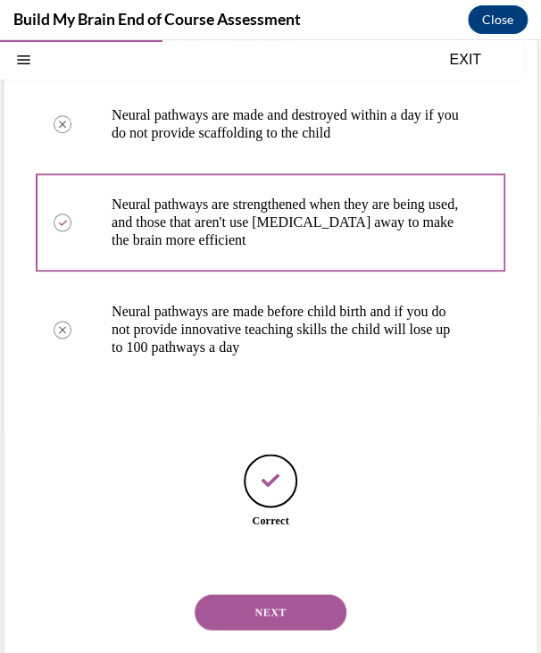
scroll to position [251, 0]
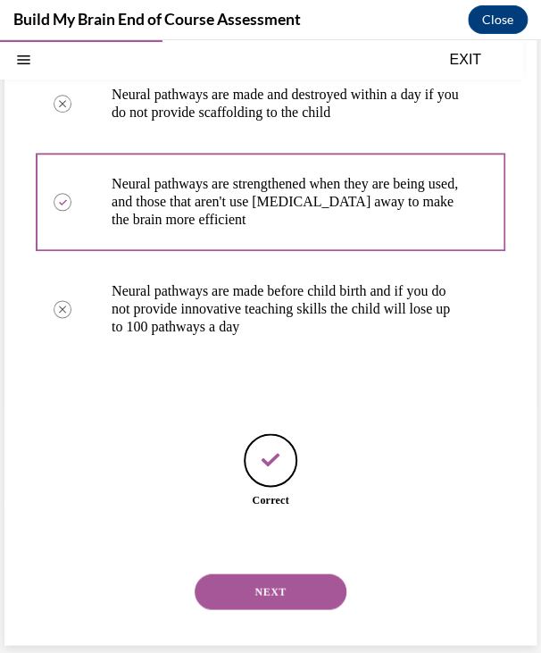
click at [271, 578] on button "NEXT" at bounding box center [271, 592] width 152 height 36
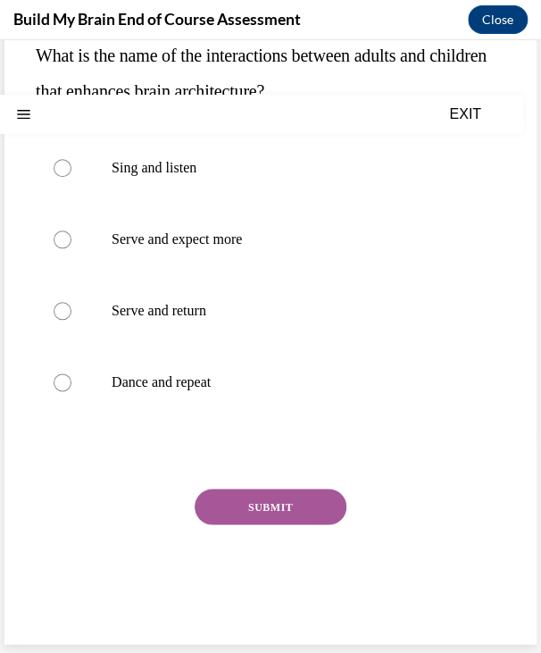
scroll to position [0, 0]
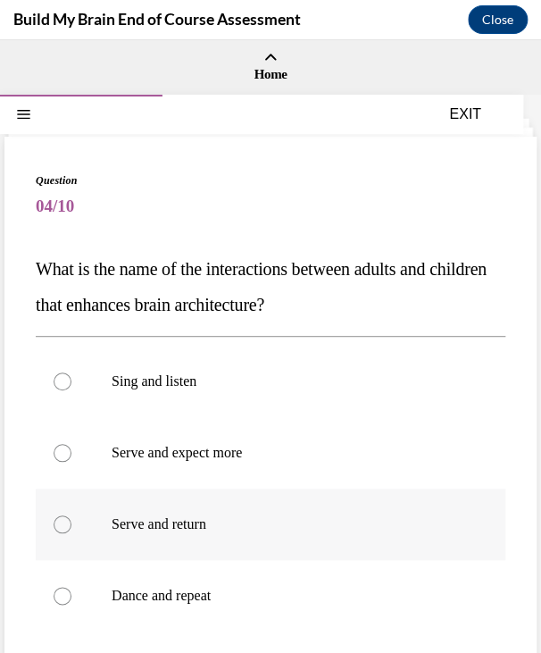
click at [213, 539] on label "Serve and return" at bounding box center [271, 524] width 470 height 71
click at [71, 533] on input "Serve and return" at bounding box center [63, 525] width 18 height 18
radio input "true"
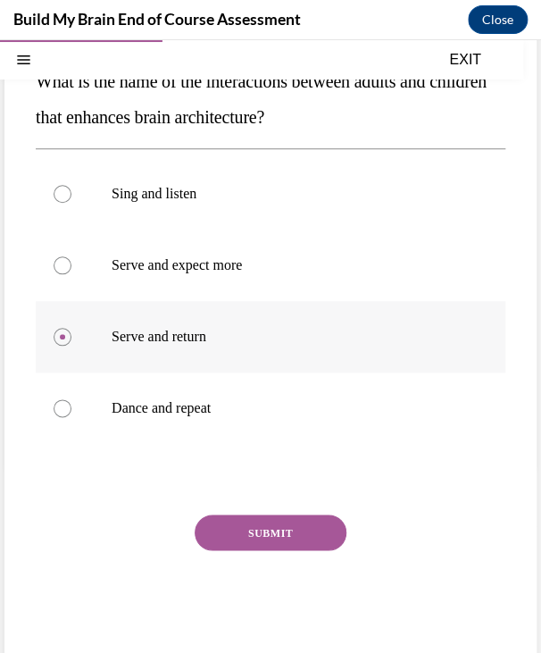
scroll to position [189, 0]
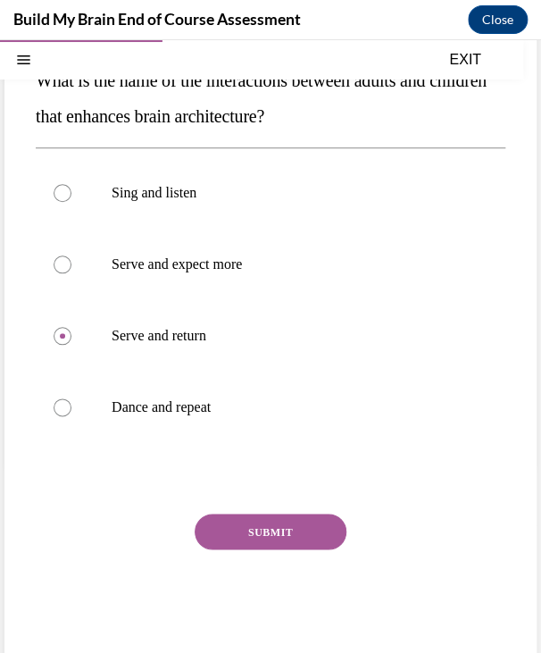
click at [306, 528] on button "SUBMIT" at bounding box center [271, 532] width 152 height 36
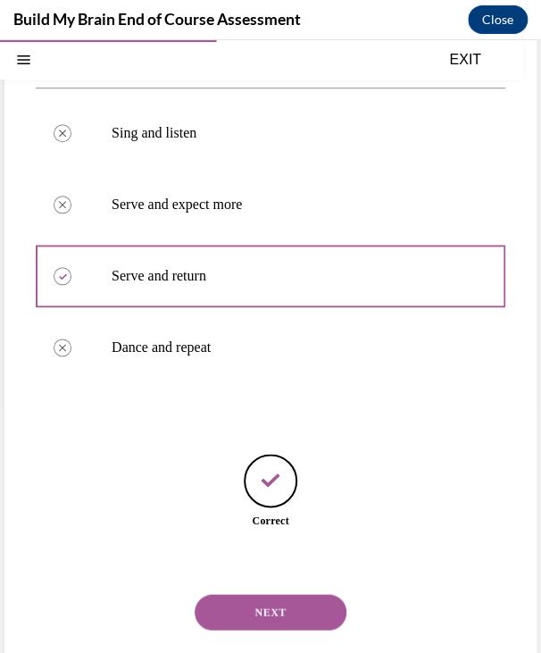
scroll to position [269, 0]
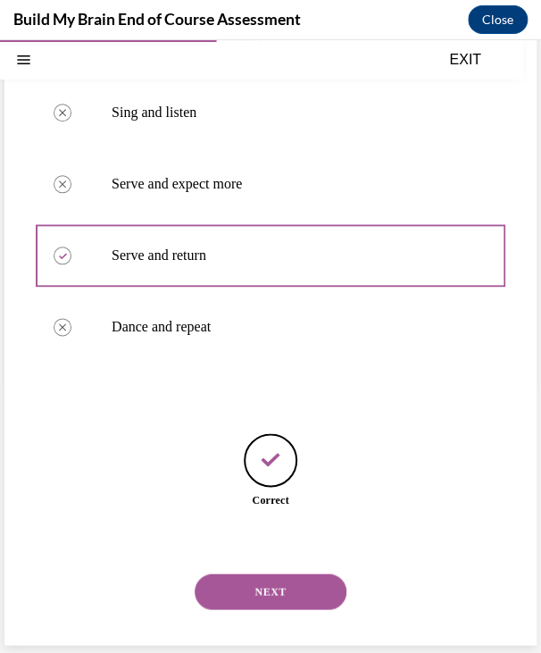
click at [266, 589] on button "NEXT" at bounding box center [271, 592] width 152 height 36
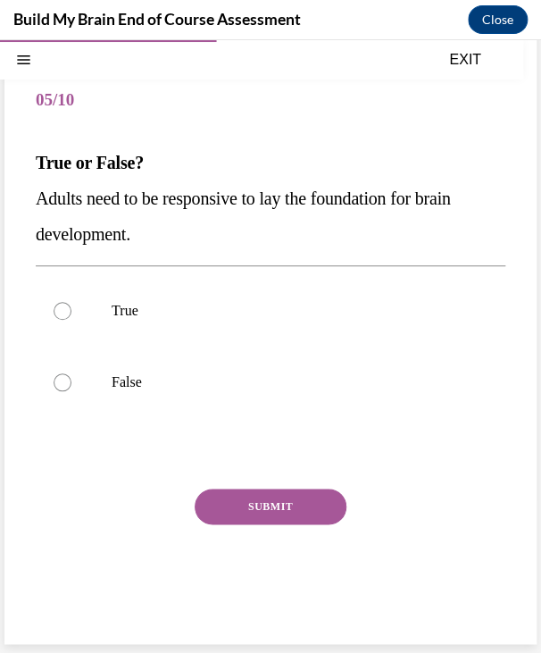
scroll to position [105, 0]
click at [101, 298] on label "True" at bounding box center [271, 311] width 470 height 71
click at [71, 303] on input "True" at bounding box center [63, 312] width 18 height 18
radio input "true"
click at [254, 490] on button "SUBMIT" at bounding box center [271, 508] width 152 height 36
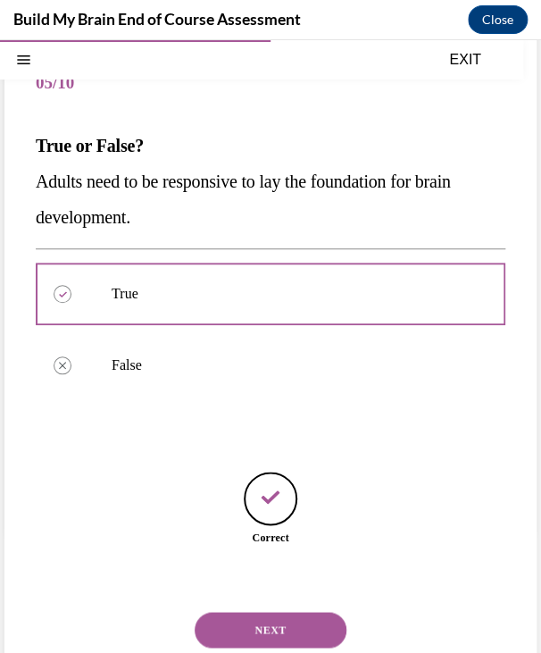
scroll to position [162, 0]
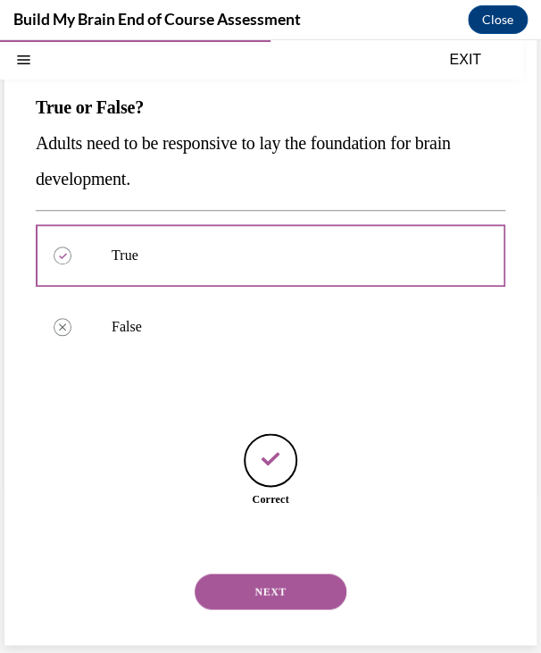
click at [261, 599] on button "NEXT" at bounding box center [271, 592] width 152 height 36
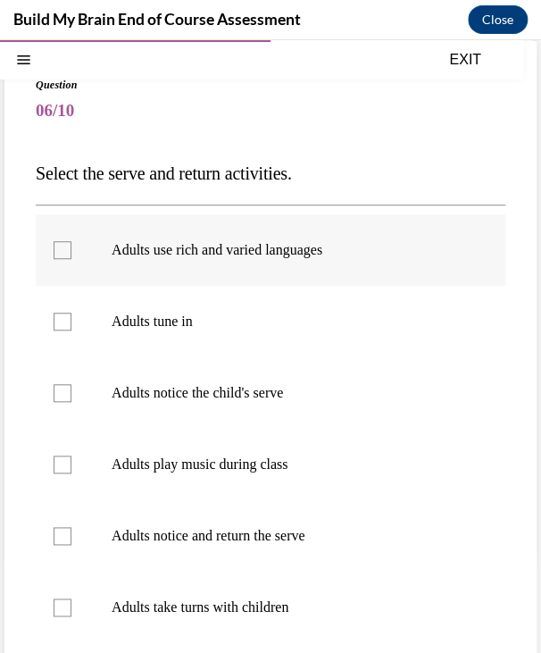
scroll to position [105, 0]
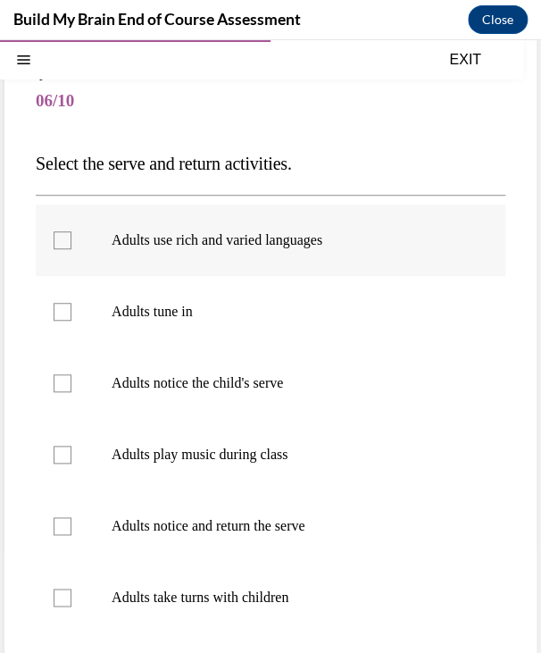
click at [97, 236] on label "Adults use rich and varied languages" at bounding box center [271, 240] width 470 height 71
click at [71, 236] on input "Adults use rich and varied languages" at bounding box center [63, 240] width 18 height 18
checkbox input "true"
click at [48, 310] on label "Adults tune in" at bounding box center [271, 311] width 470 height 71
click at [54, 310] on input "Adults tune in" at bounding box center [63, 312] width 18 height 18
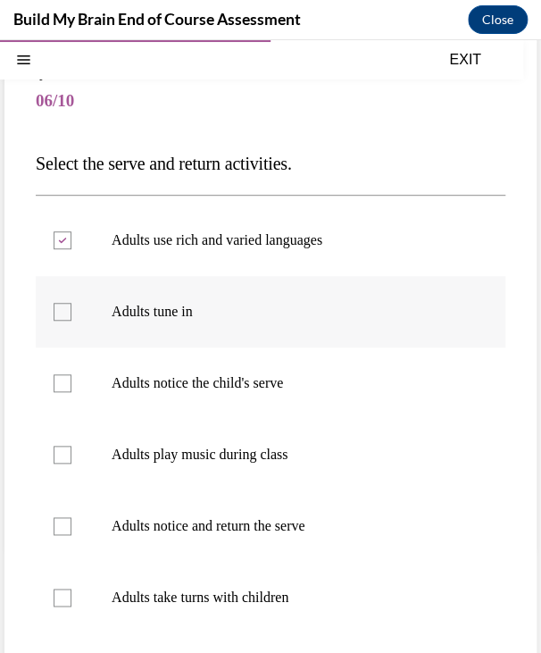
checkbox input "true"
click at [78, 375] on label "Adults notice the child's serve" at bounding box center [271, 383] width 470 height 71
click at [71, 375] on input "Adults notice the child's serve" at bounding box center [63, 383] width 18 height 18
checkbox input "true"
click at [61, 521] on div at bounding box center [63, 526] width 18 height 18
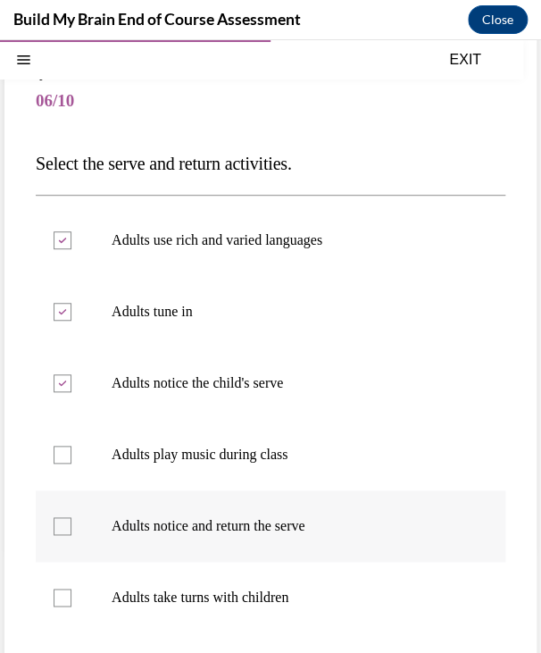
click at [61, 521] on input "Adults notice and return the serve" at bounding box center [63, 526] width 18 height 18
checkbox input "true"
click at [55, 610] on label "Adults take turns with children" at bounding box center [271, 597] width 470 height 71
click at [55, 607] on input "Adults take turns with children" at bounding box center [63, 598] width 18 height 18
checkbox input "true"
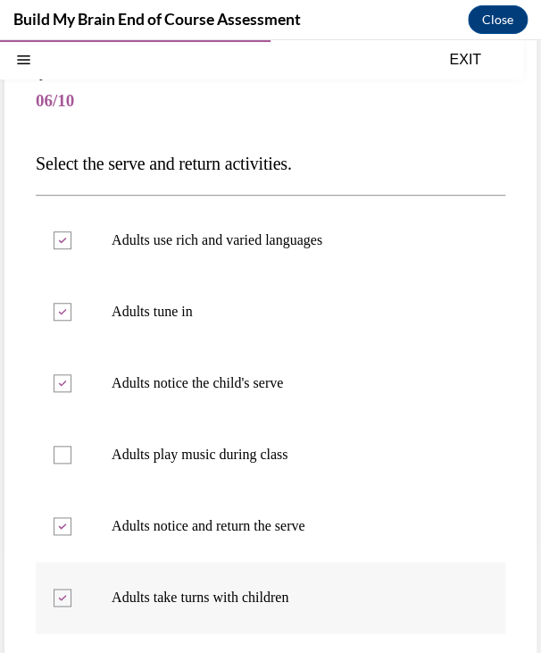
scroll to position [222, 0]
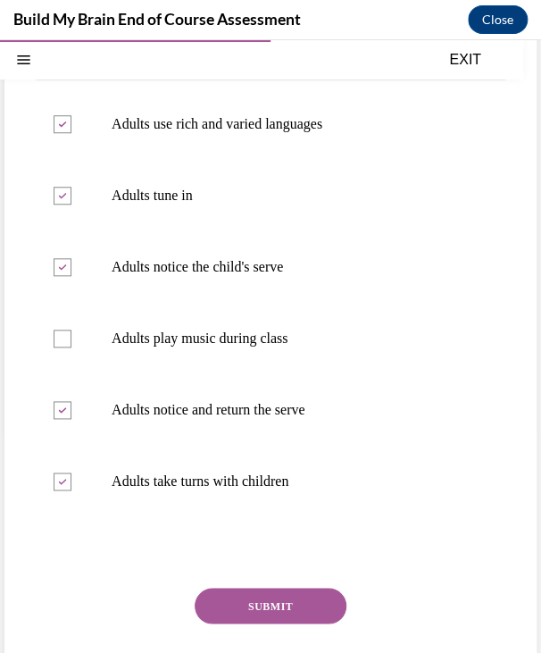
click at [279, 607] on button "SUBMIT" at bounding box center [271, 606] width 152 height 36
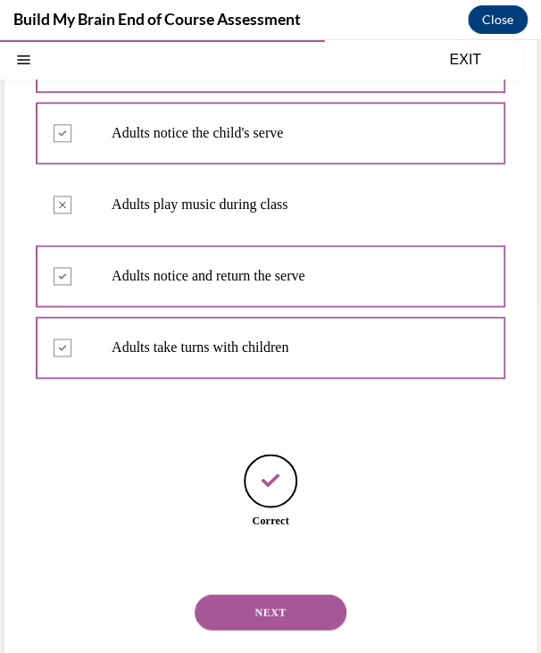
scroll to position [376, 0]
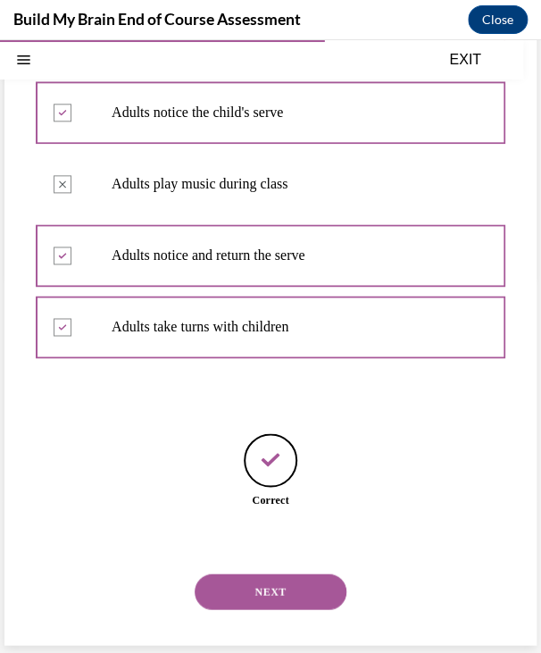
click at [279, 607] on button "NEXT" at bounding box center [271, 592] width 152 height 36
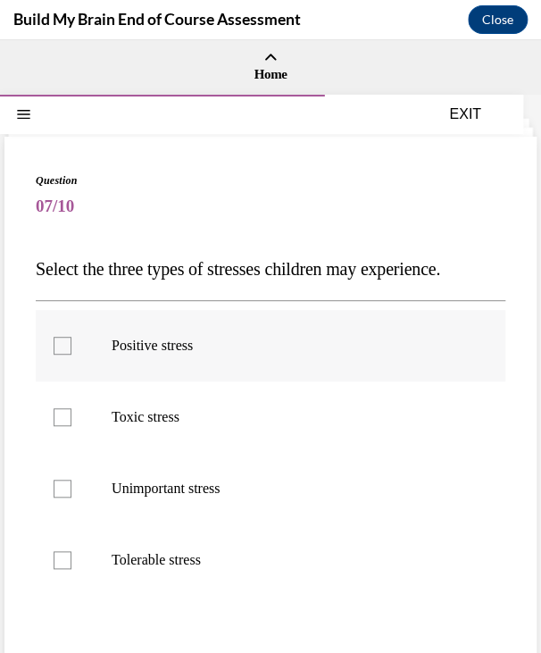
click at [97, 361] on label "Positive stress" at bounding box center [271, 345] width 470 height 71
click at [71, 355] on input "Positive stress" at bounding box center [63, 346] width 18 height 18
checkbox input "true"
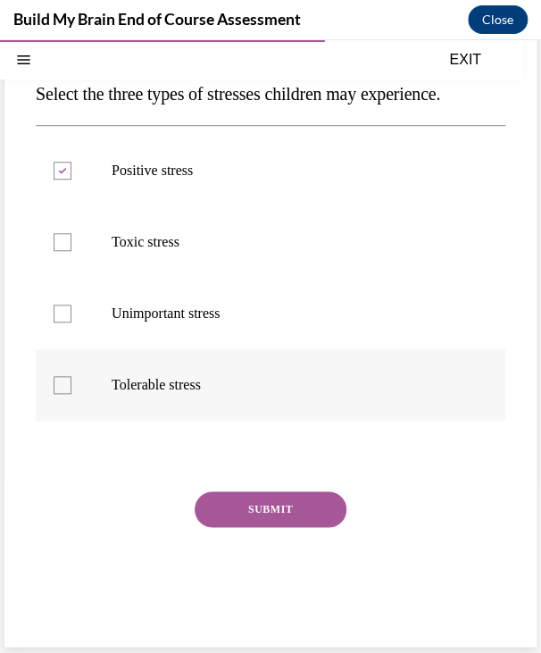
scroll to position [177, 0]
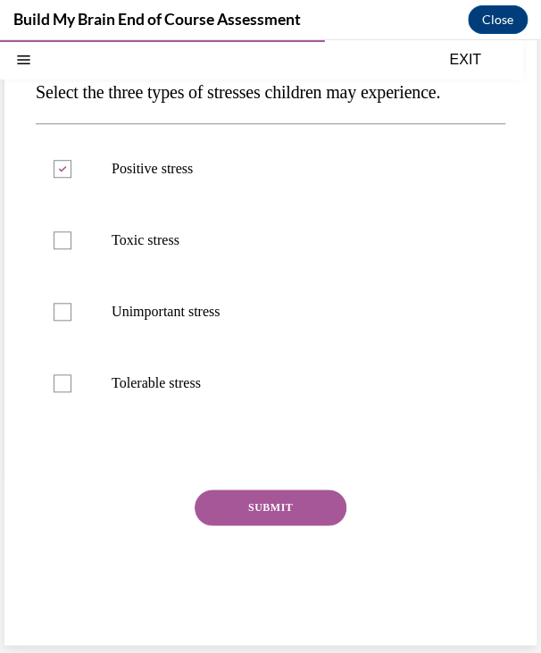
click at [242, 508] on button "SUBMIT" at bounding box center [271, 508] width 152 height 36
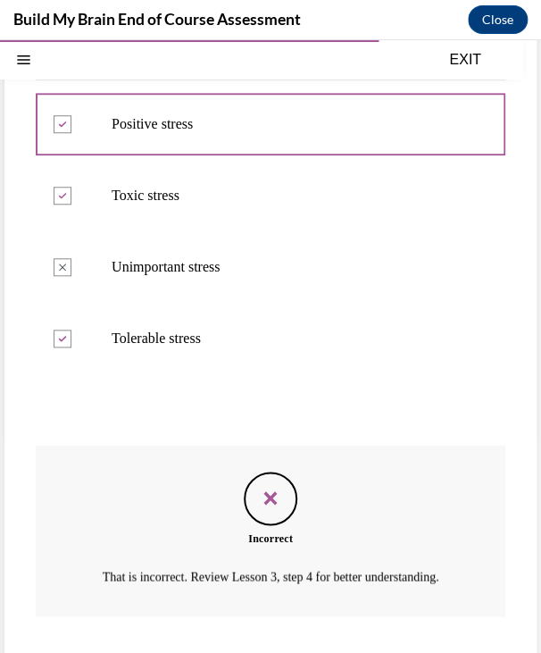
scroll to position [343, 0]
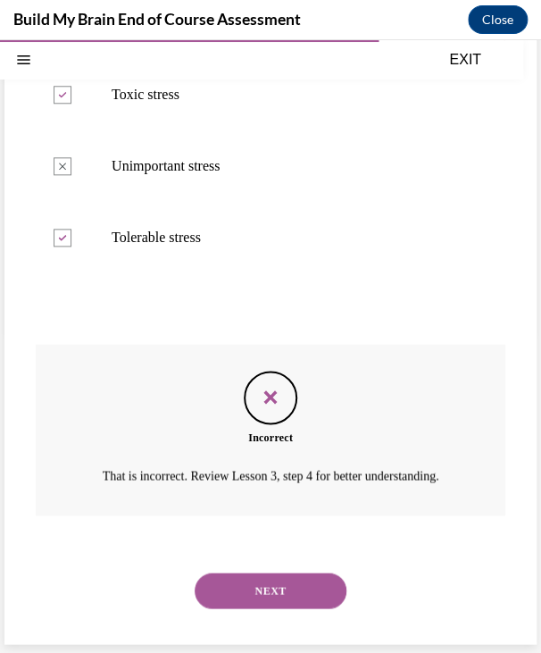
click at [280, 596] on button "NEXT" at bounding box center [271, 591] width 152 height 36
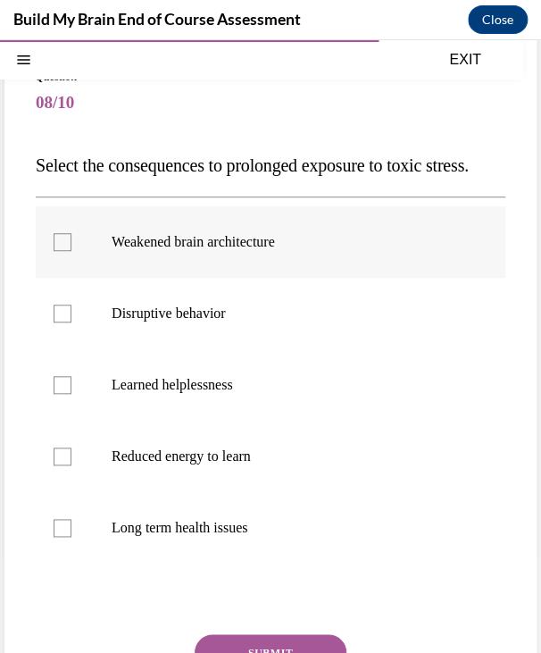
scroll to position [100, 0]
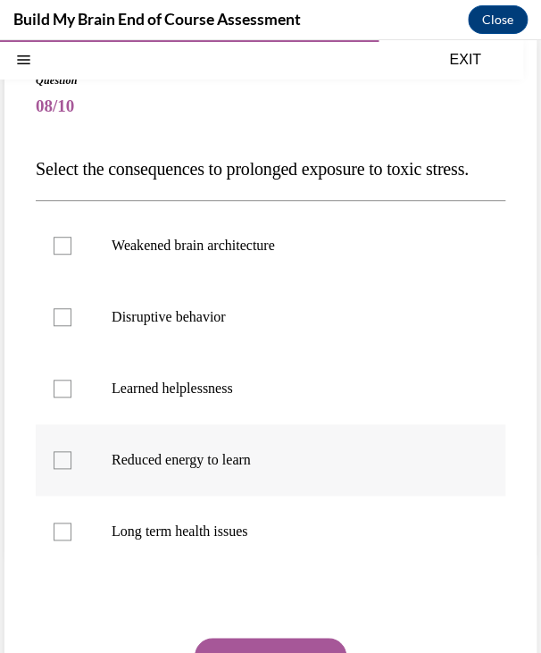
click at [129, 469] on p "Reduced energy to learn" at bounding box center [286, 460] width 349 height 18
click at [71, 469] on input "Reduced energy to learn" at bounding box center [63, 460] width 18 height 18
checkbox input "true"
click at [76, 565] on label "Long term health issues" at bounding box center [271, 531] width 470 height 71
click at [71, 541] on input "Long term health issues" at bounding box center [63, 532] width 18 height 18
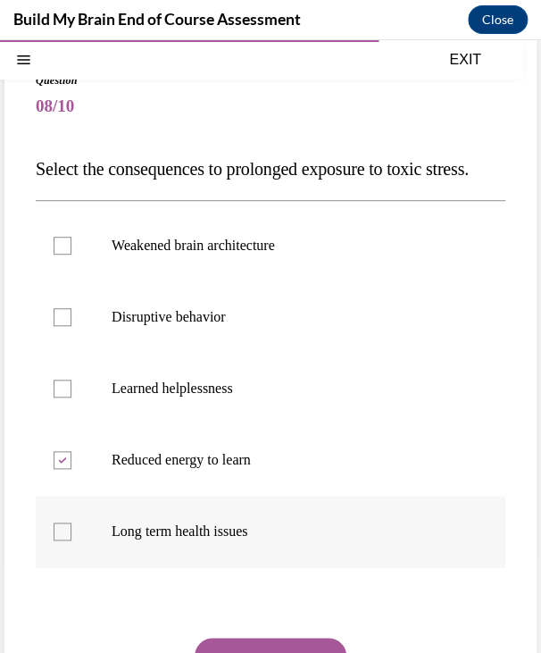
checkbox input "true"
click at [111, 349] on label "Disruptive behavior" at bounding box center [271, 316] width 470 height 71
click at [71, 326] on input "Disruptive behavior" at bounding box center [63, 317] width 18 height 18
checkbox input "true"
click at [88, 280] on label "Weakened brain architecture" at bounding box center [271, 245] width 470 height 71
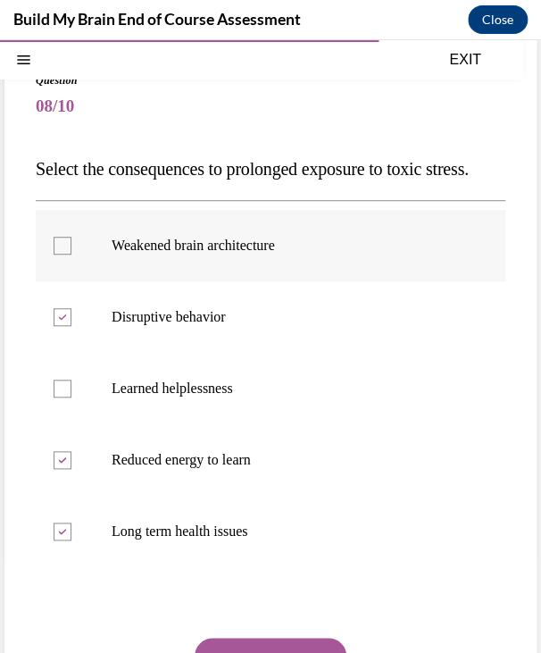
click at [71, 255] on input "Weakened brain architecture" at bounding box center [63, 246] width 18 height 18
checkbox input "true"
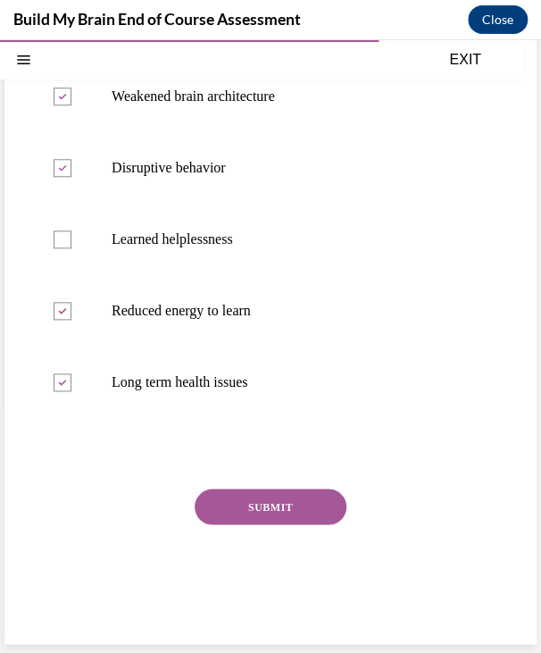
click at [262, 508] on button "SUBMIT" at bounding box center [271, 507] width 152 height 36
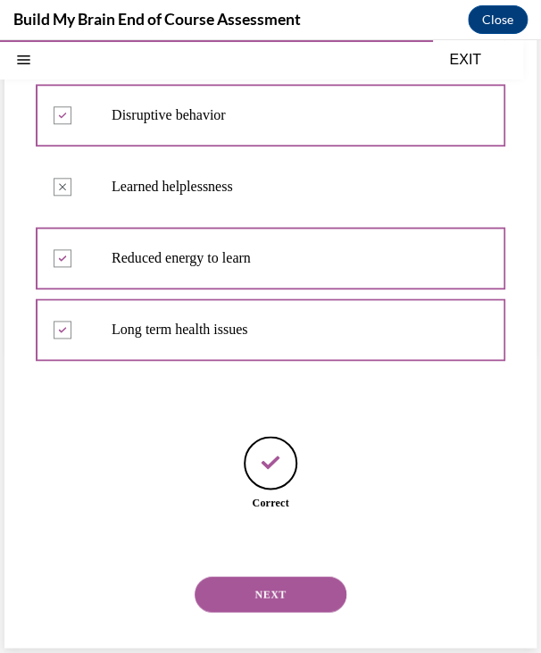
scroll to position [340, 0]
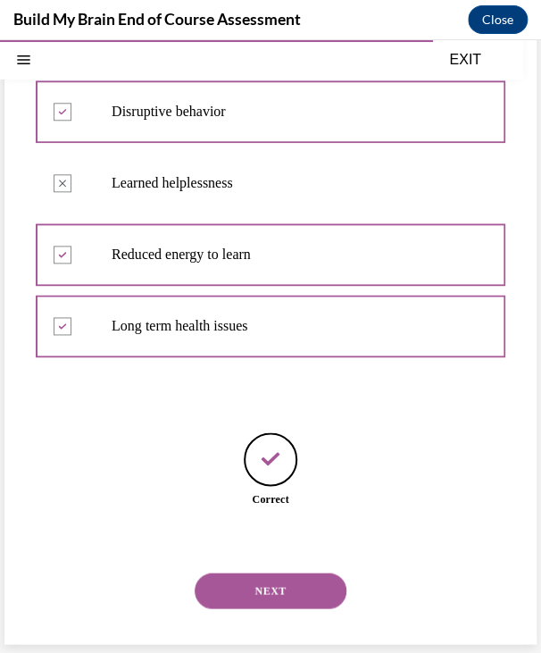
click at [254, 585] on button "NEXT" at bounding box center [271, 591] width 152 height 36
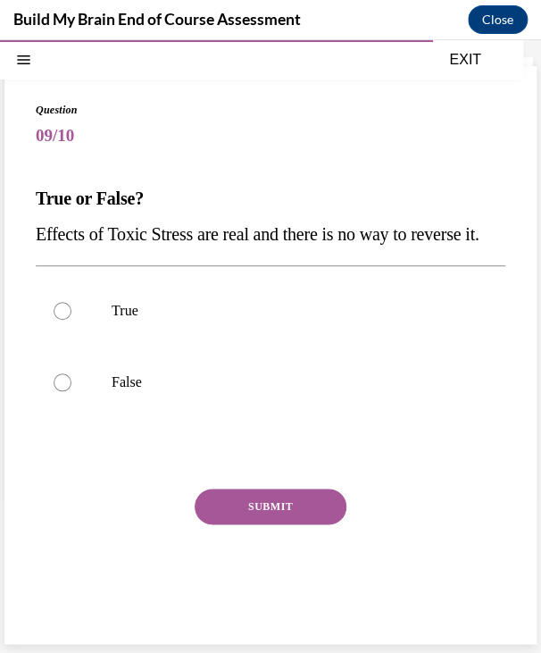
scroll to position [105, 0]
click at [100, 378] on label "False" at bounding box center [271, 382] width 470 height 71
click at [71, 378] on input "False" at bounding box center [63, 382] width 18 height 18
radio input "true"
click at [261, 508] on button "SUBMIT" at bounding box center [271, 507] width 152 height 36
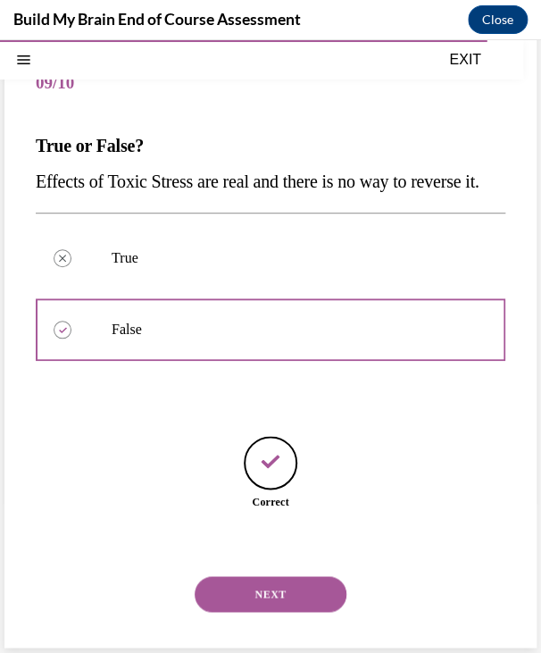
scroll to position [162, 0]
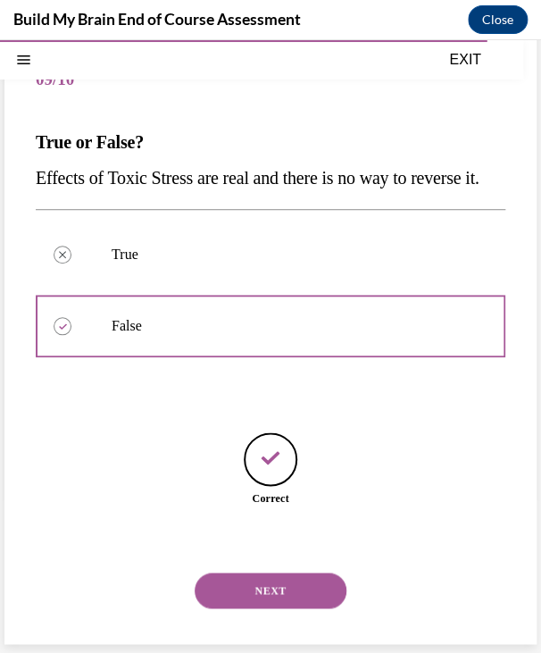
click at [290, 586] on button "NEXT" at bounding box center [271, 591] width 152 height 36
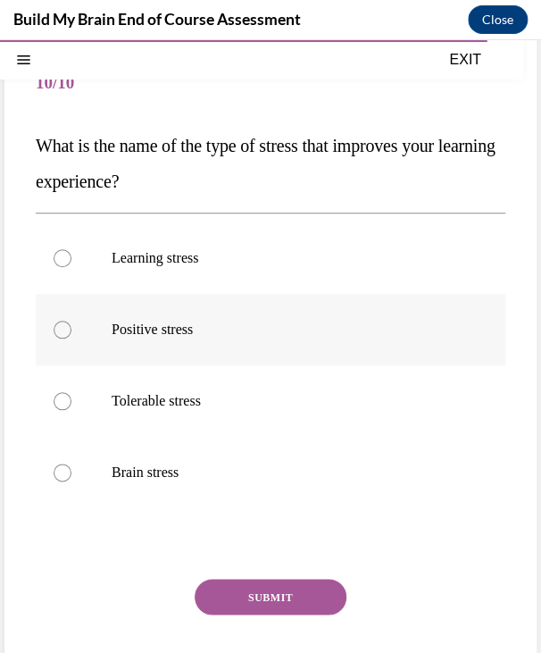
click at [343, 314] on label "Positive stress" at bounding box center [271, 329] width 470 height 71
click at [71, 321] on input "Positive stress" at bounding box center [63, 330] width 18 height 18
radio input "true"
click at [250, 585] on button "SUBMIT" at bounding box center [271, 597] width 152 height 36
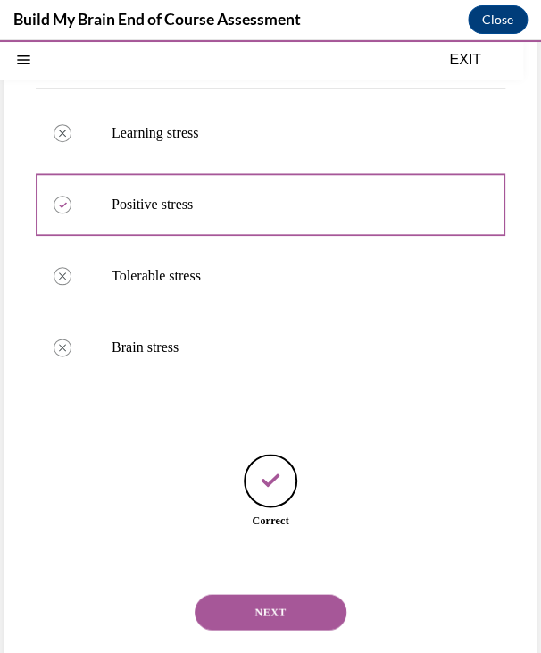
scroll to position [269, 0]
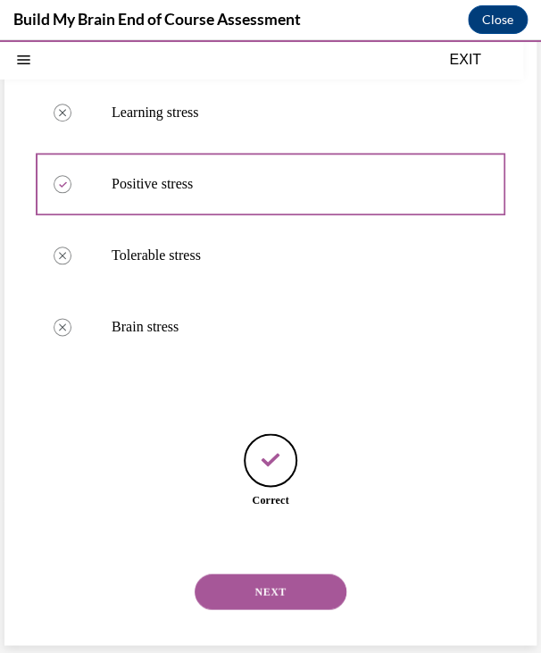
click at [259, 602] on button "NEXT" at bounding box center [271, 592] width 152 height 36
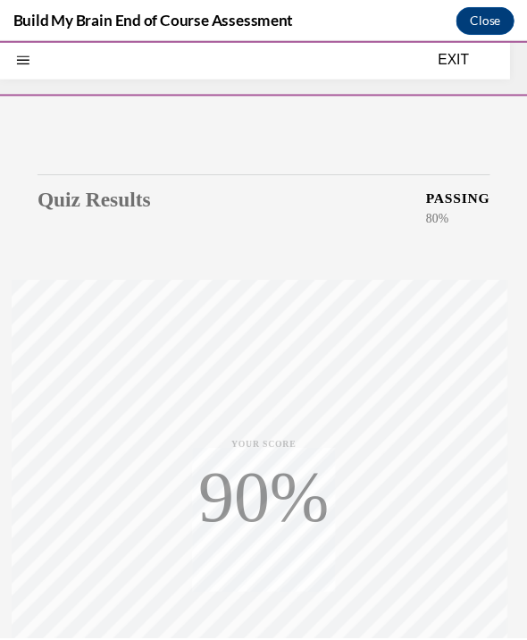
scroll to position [223, 0]
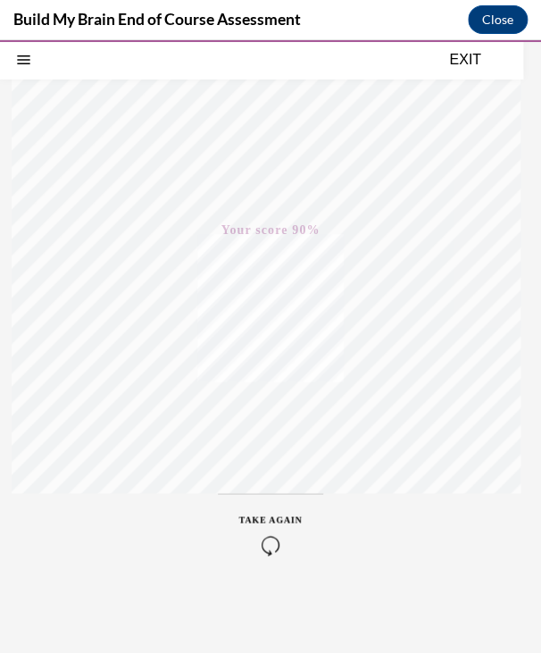
click at [468, 64] on button "EXIT" at bounding box center [465, 59] width 107 height 21
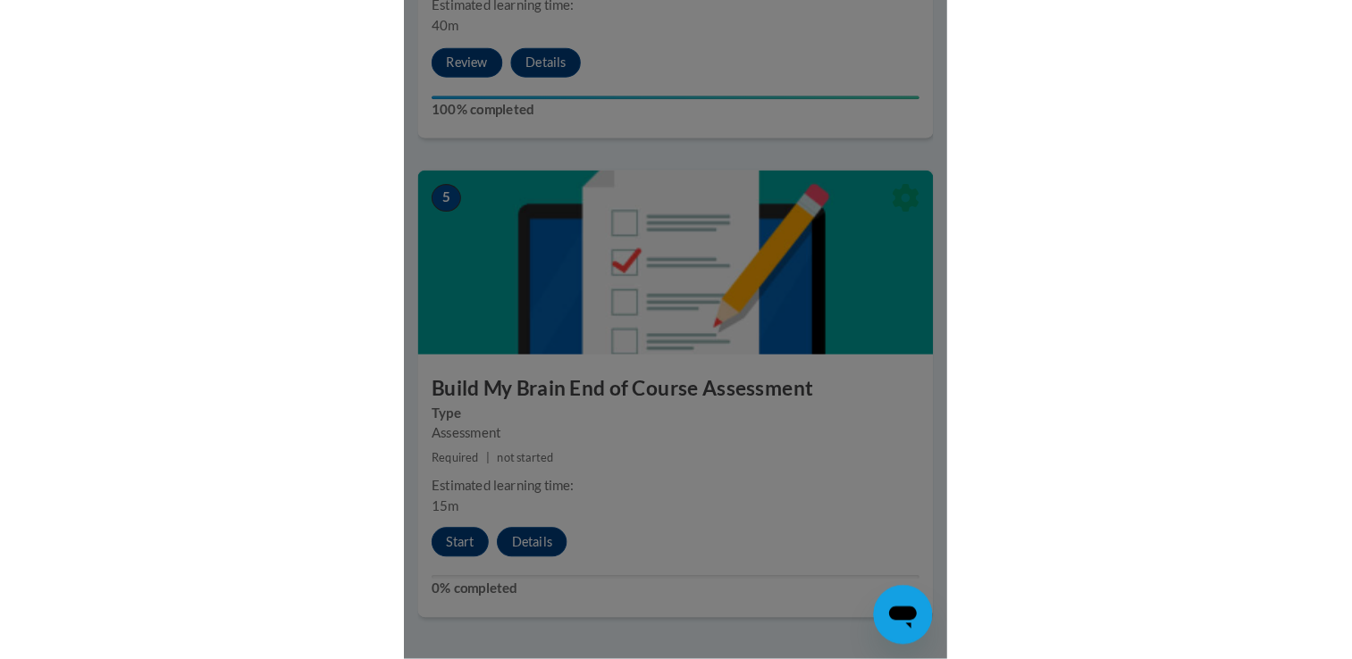
scroll to position [1351, 0]
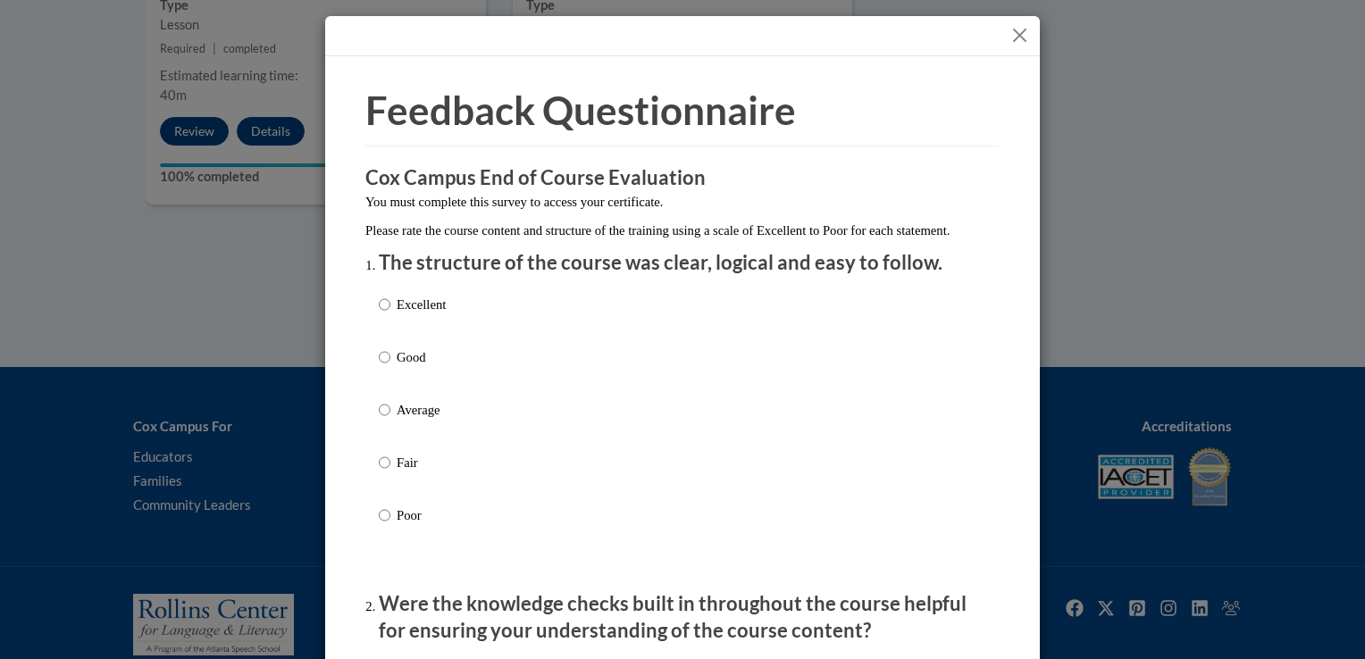
click at [526, 30] on button "Close" at bounding box center [1020, 35] width 22 height 22
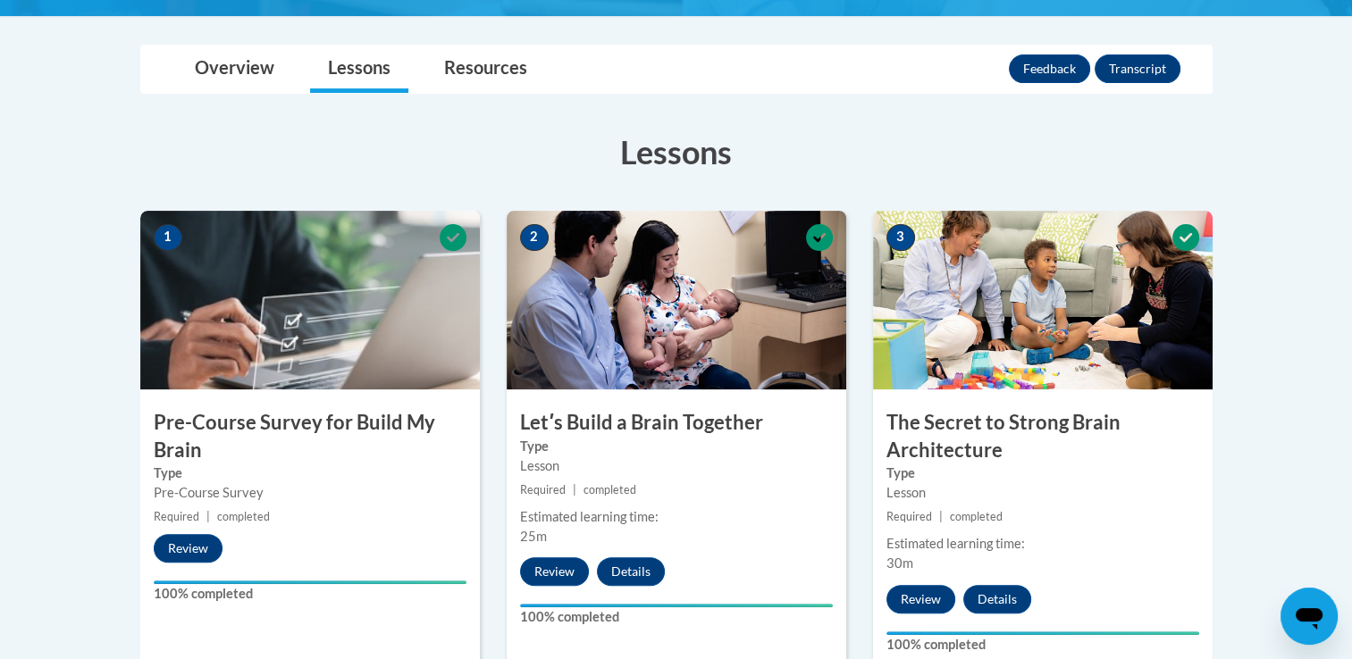
scroll to position [389, 0]
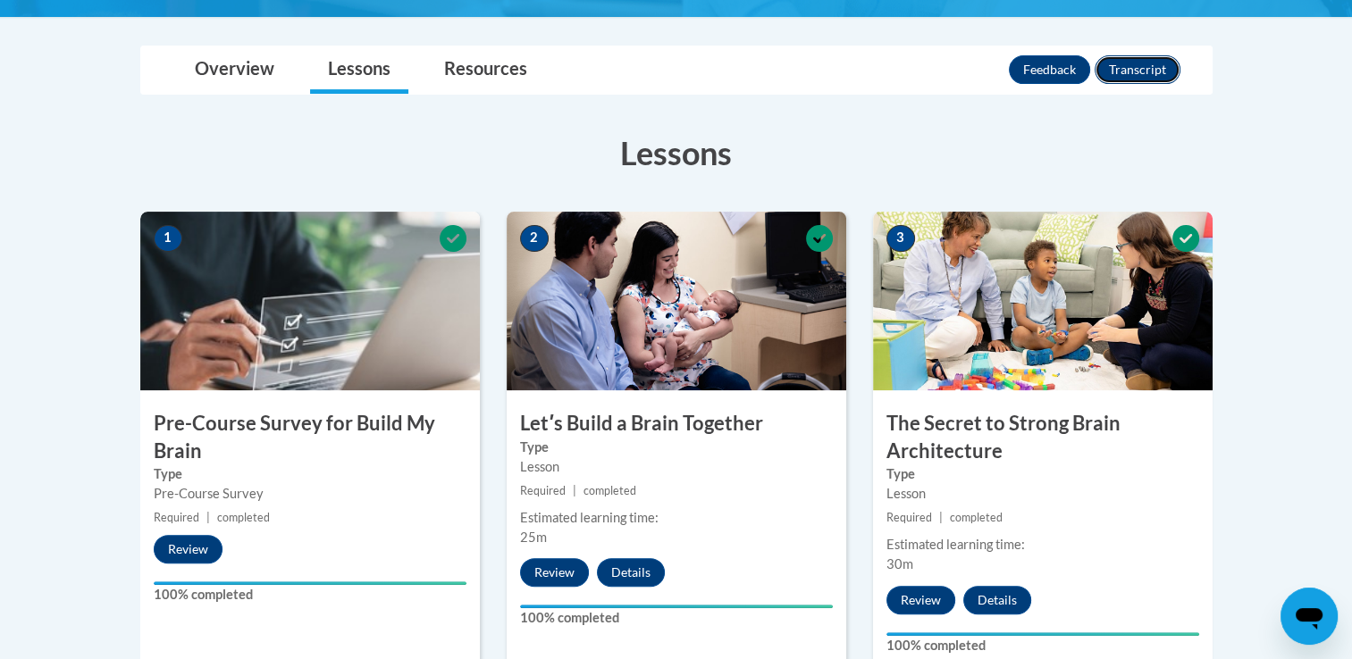
click at [526, 73] on button "Transcript" at bounding box center [1138, 69] width 86 height 29
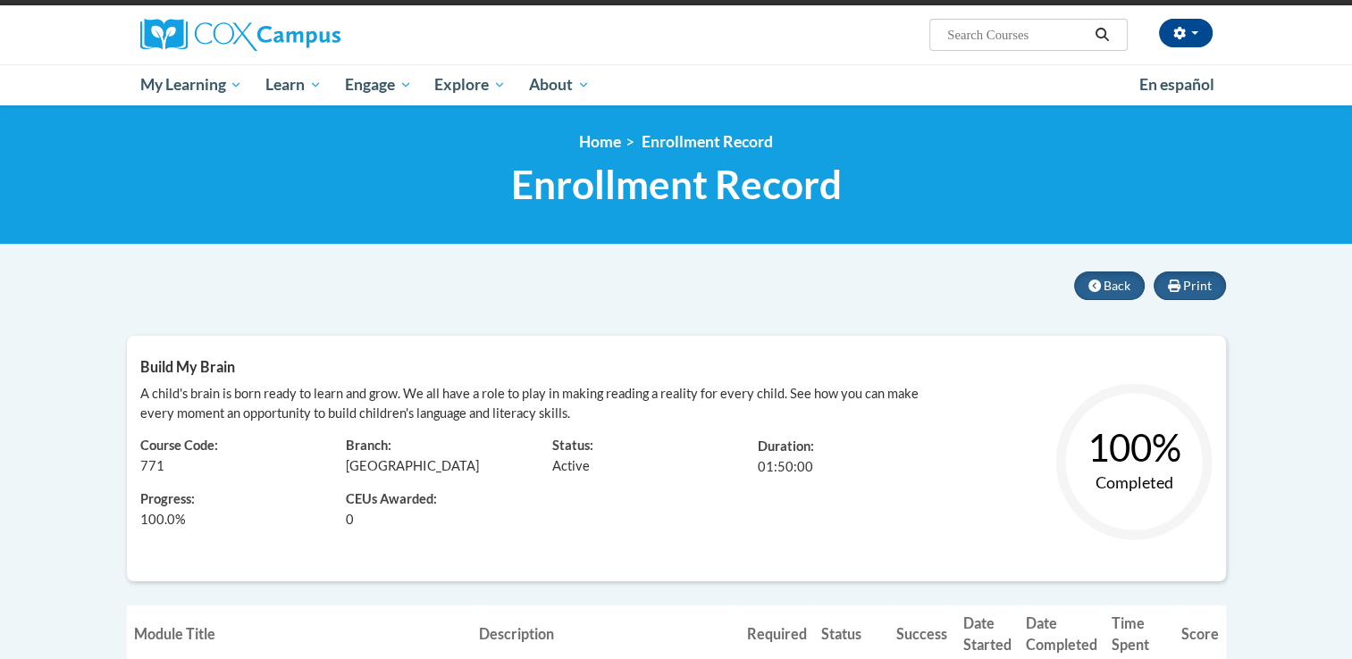
scroll to position [123, 0]
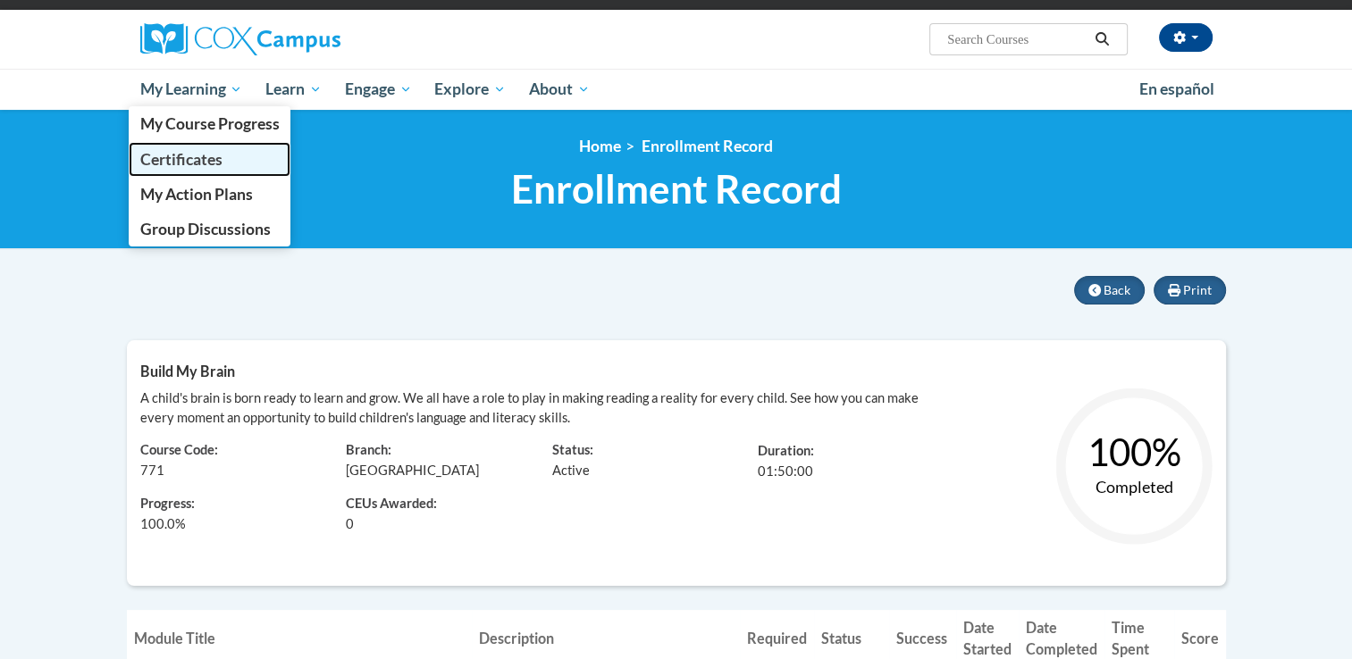
click at [200, 155] on span "Certificates" at bounding box center [180, 159] width 82 height 19
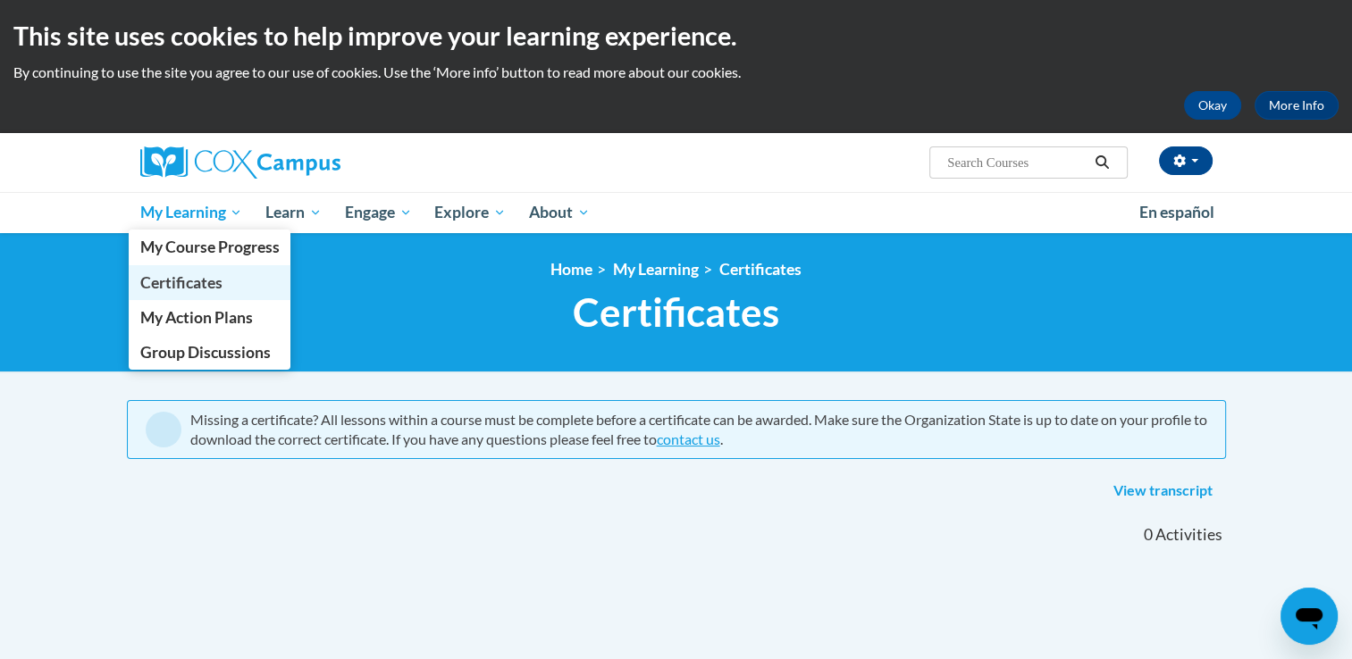
click at [183, 281] on span "Certificates" at bounding box center [180, 282] width 82 height 19
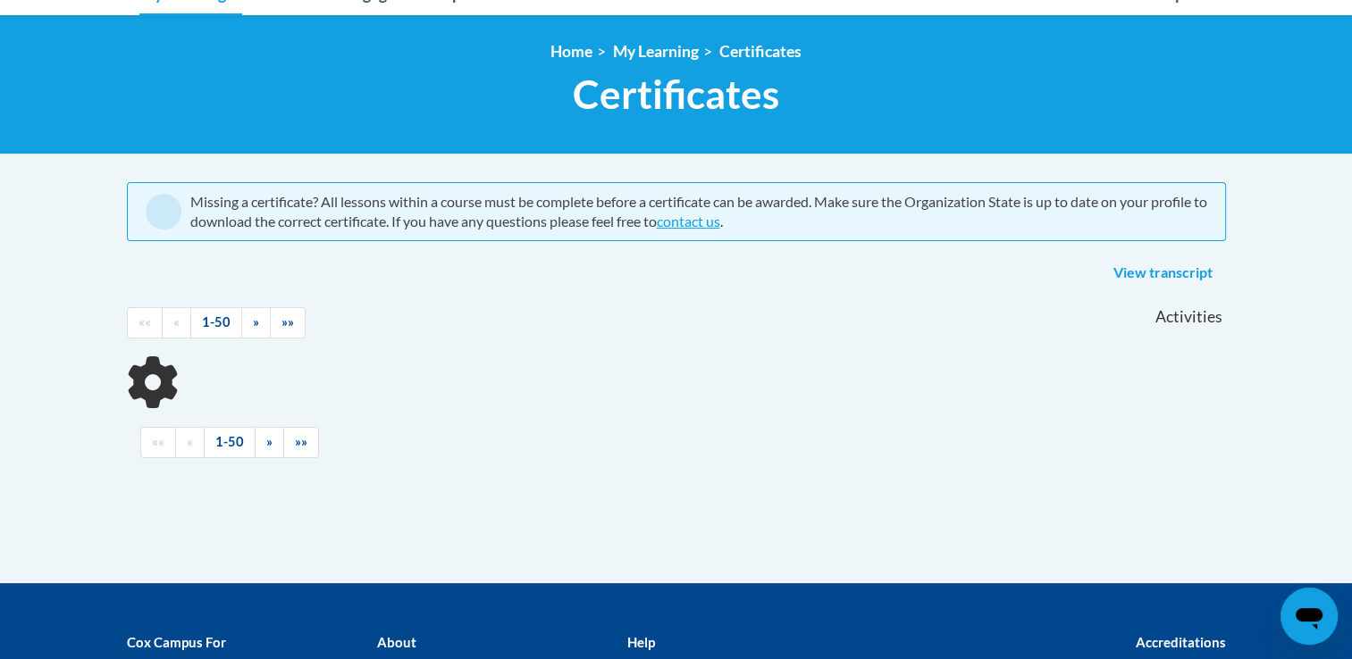
scroll to position [222, 0]
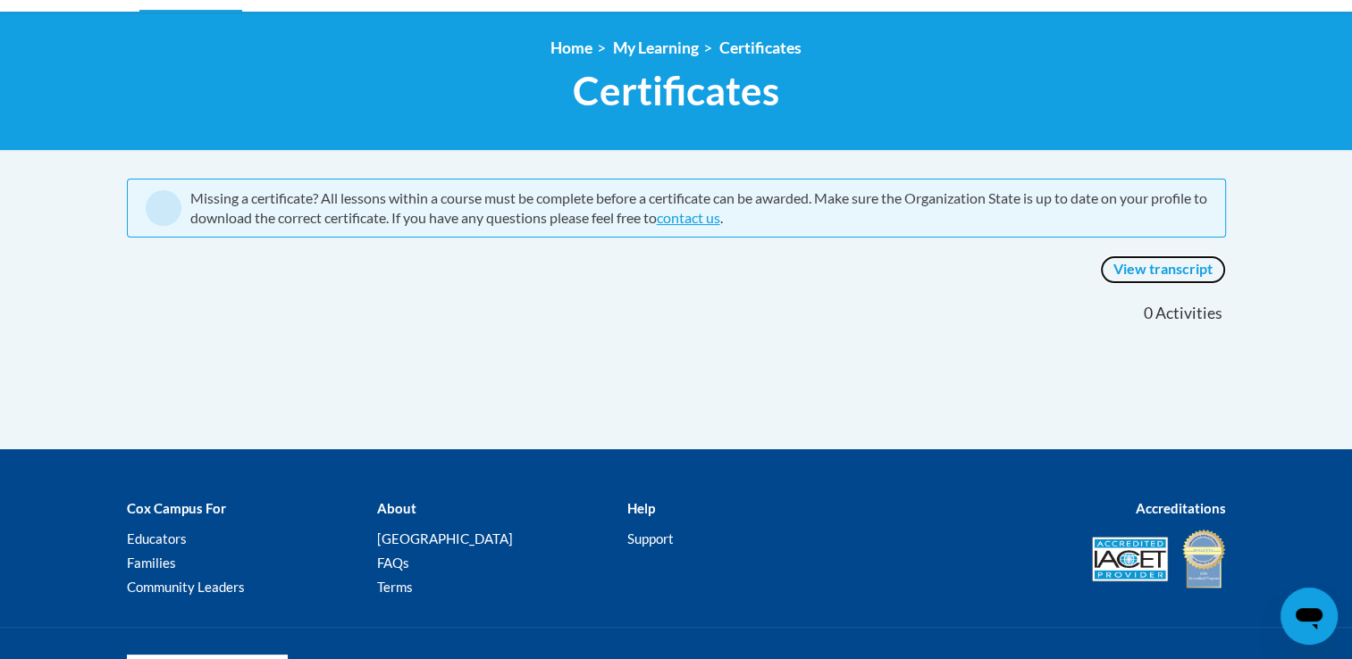
click at [1192, 266] on link "View transcript" at bounding box center [1163, 270] width 126 height 29
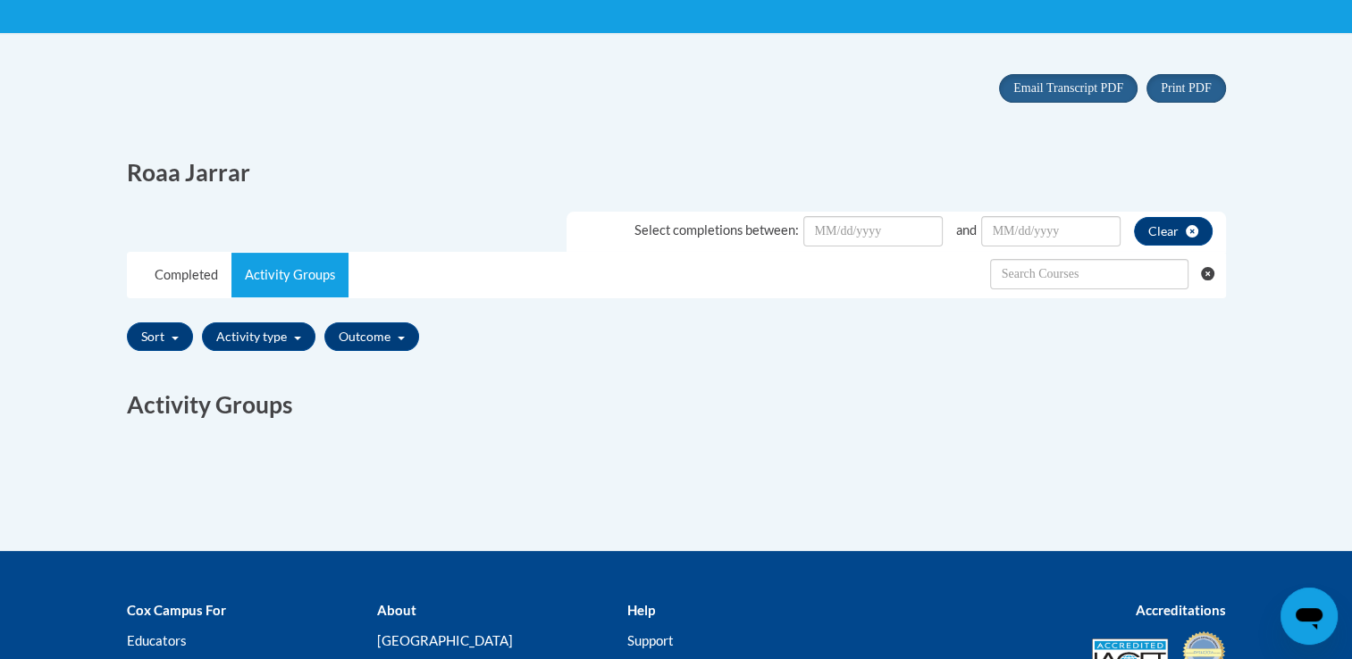
scroll to position [341, 0]
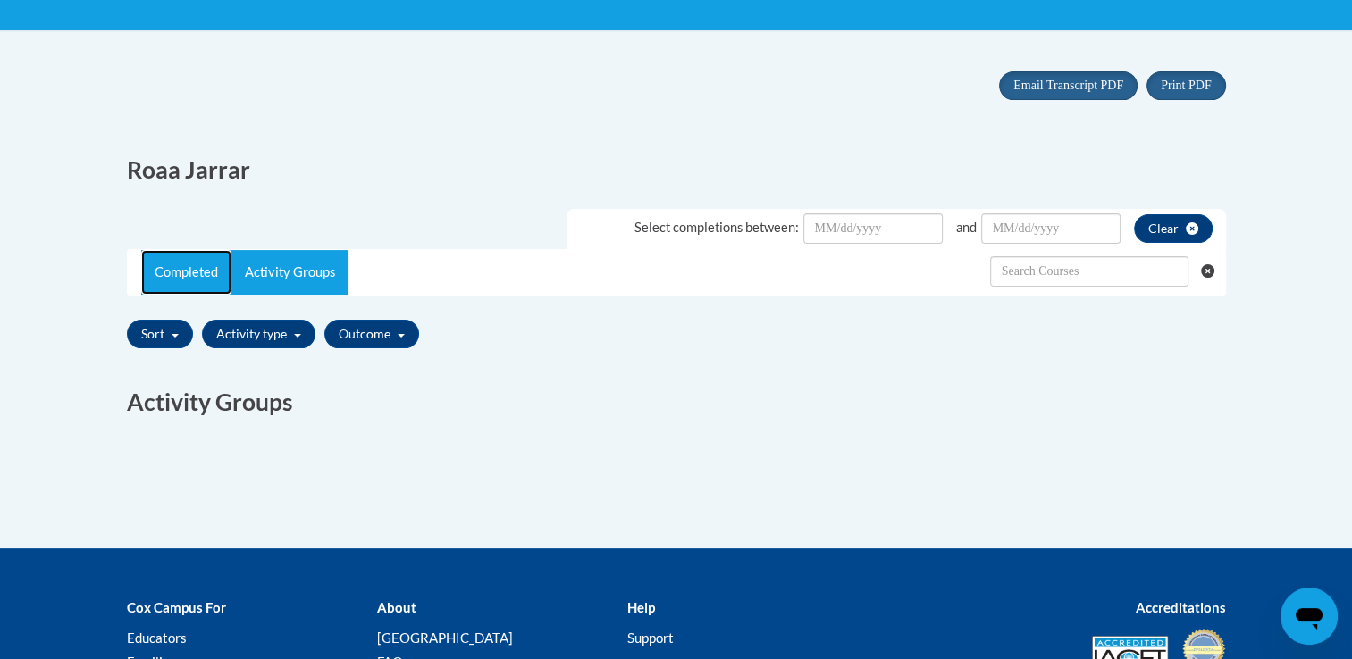
click at [179, 263] on link "Completed" at bounding box center [186, 272] width 90 height 45
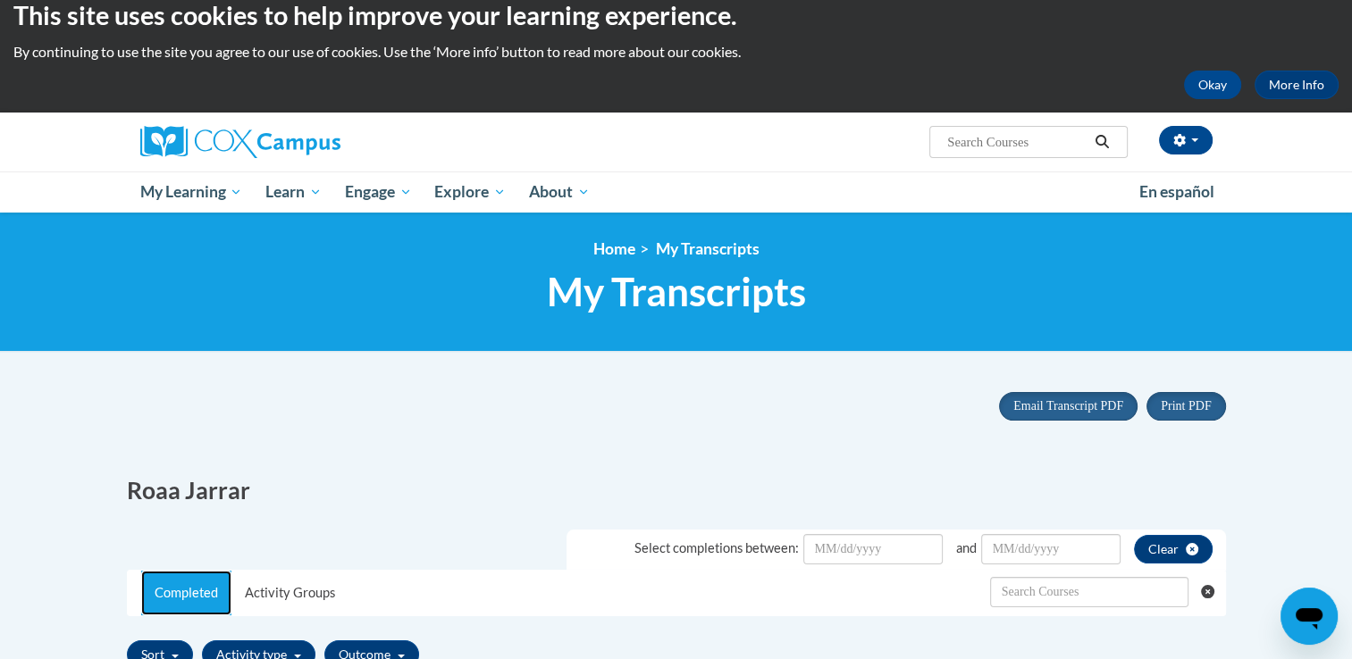
scroll to position [11, 0]
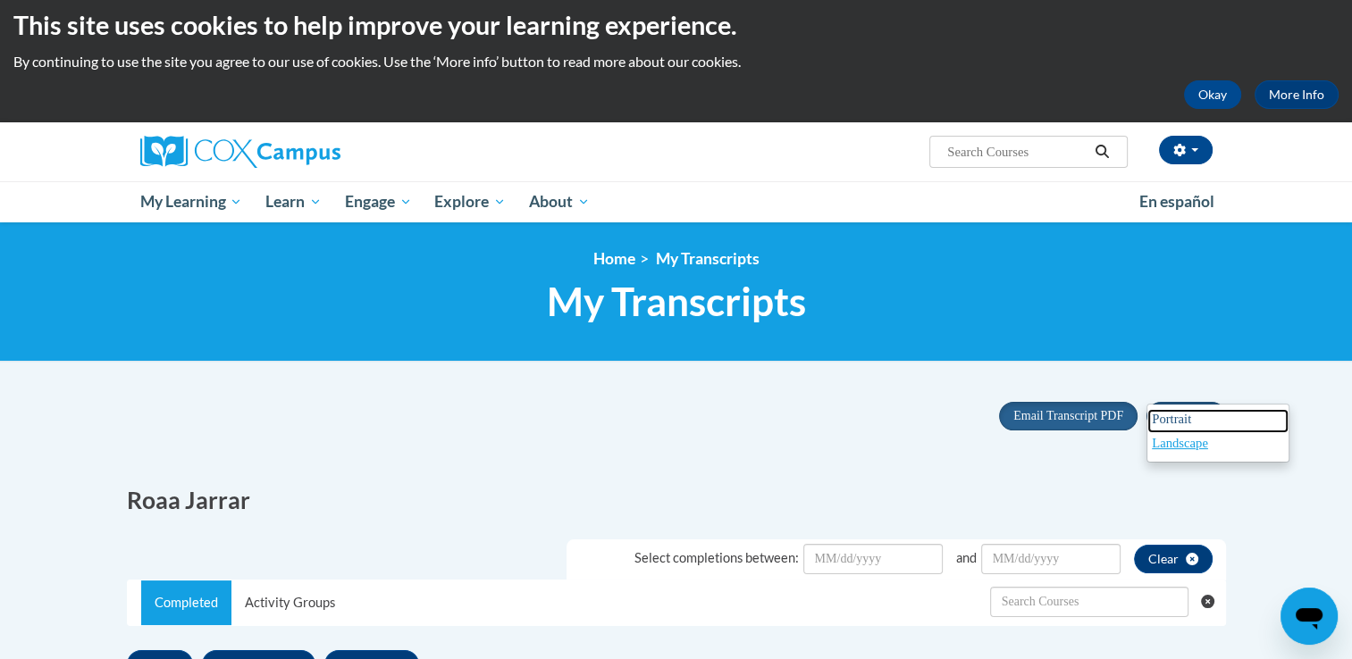
click at [1194, 419] on link "Portrait" at bounding box center [1217, 421] width 141 height 24
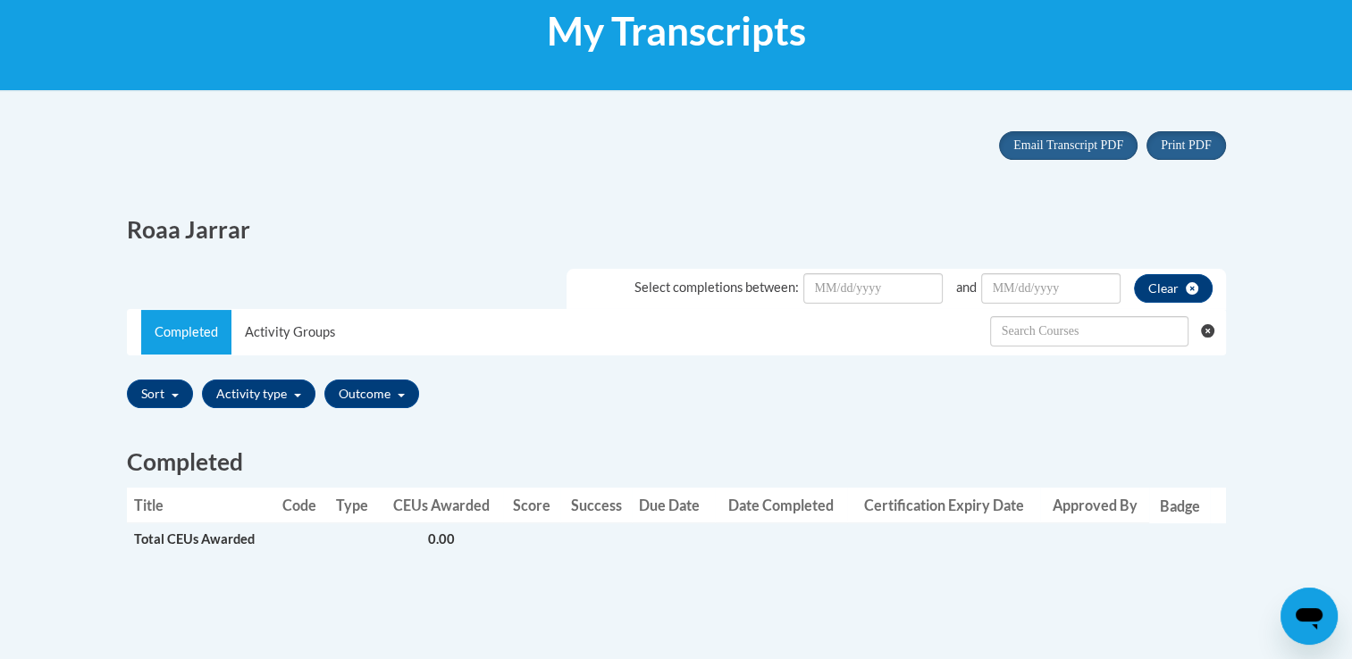
scroll to position [0, 0]
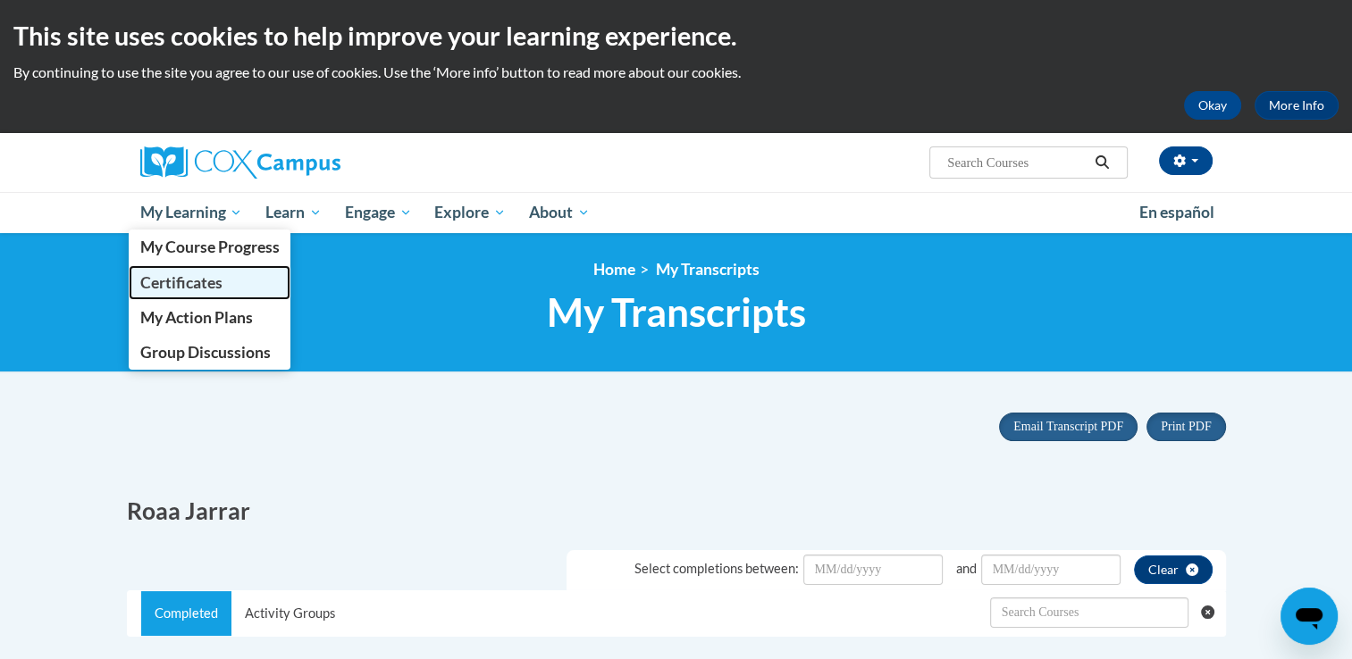
click at [186, 293] on link "Certificates" at bounding box center [210, 282] width 163 height 35
